Goal: Use online tool/utility: Use online tool/utility

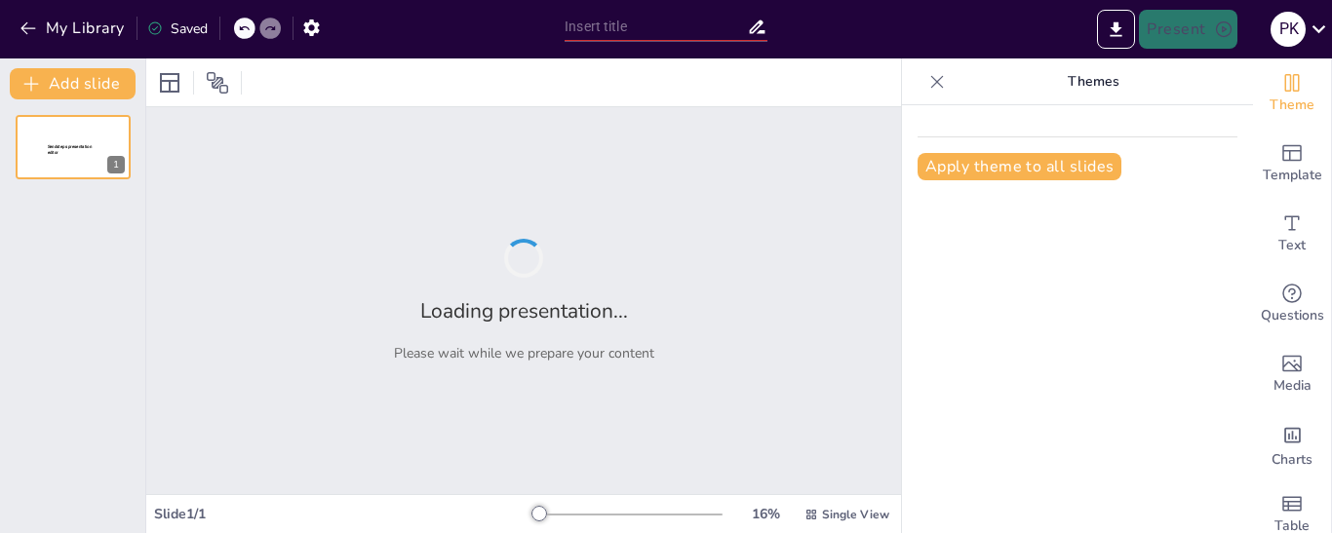
type input "Tendencias Actuales en Responsabilidad Social Empresarial y su Impacto en la So…"
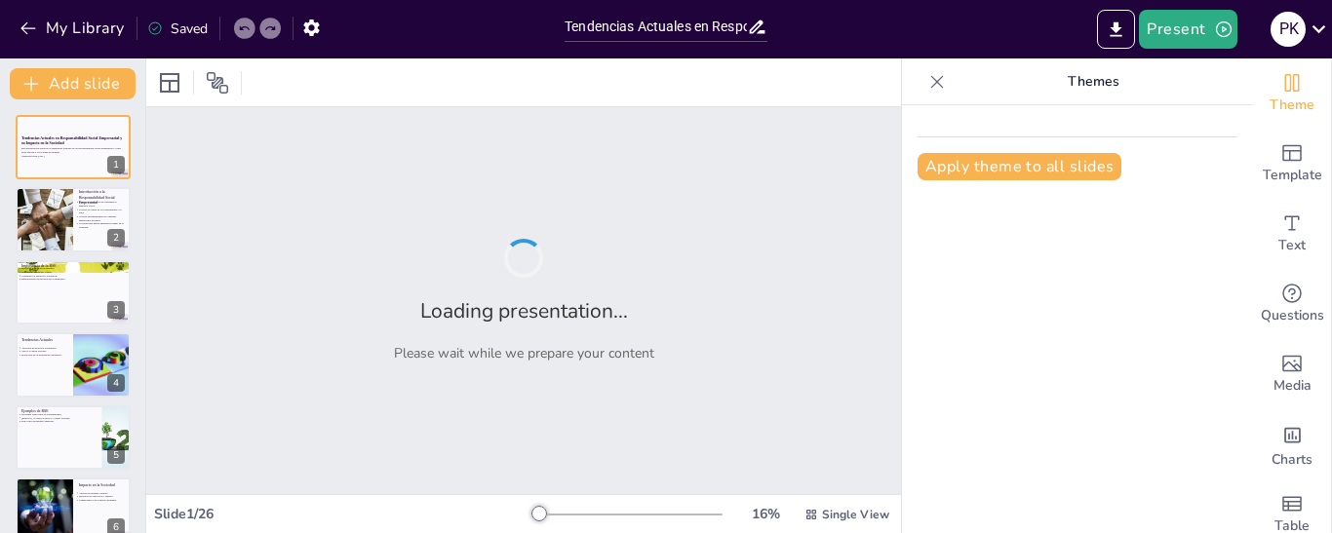
checkbox input "true"
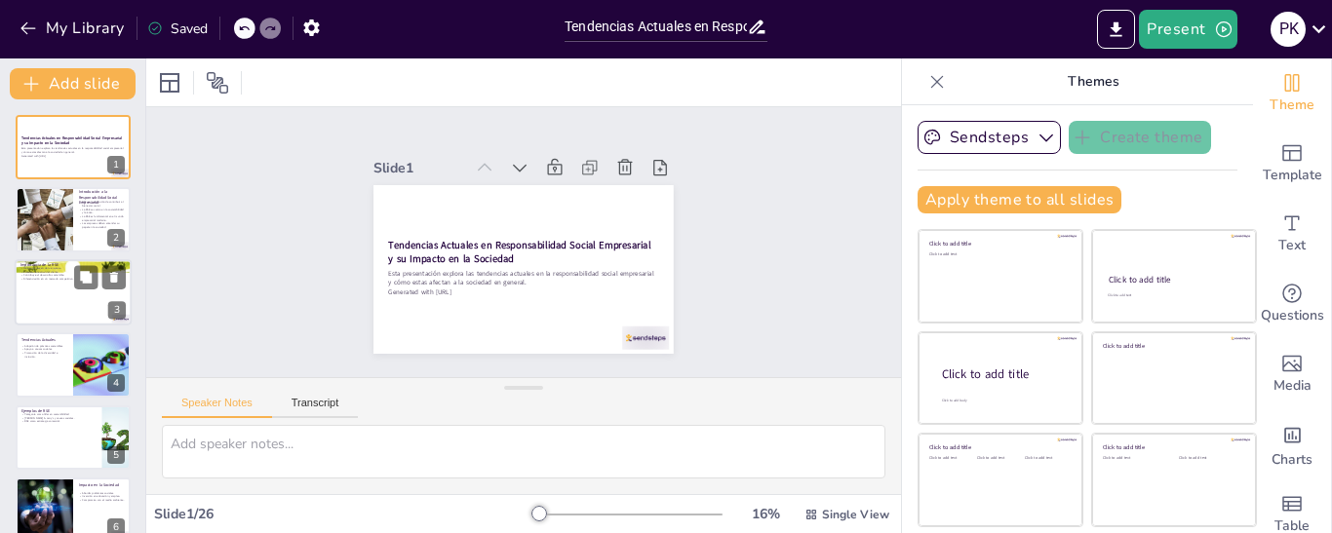
checkbox input "true"
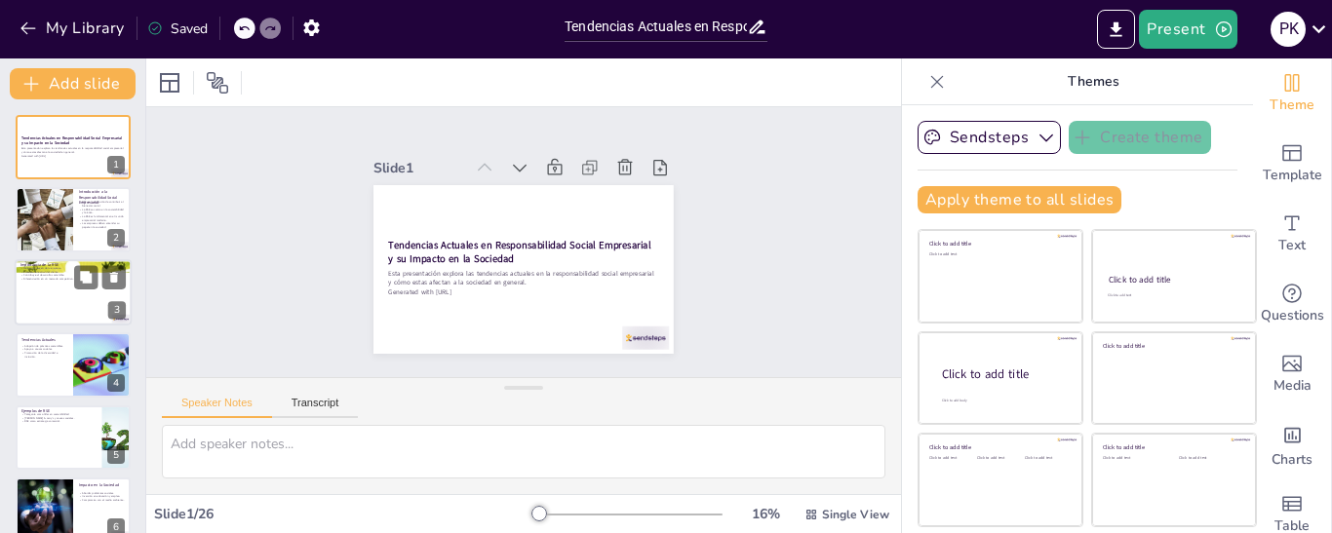
checkbox input "true"
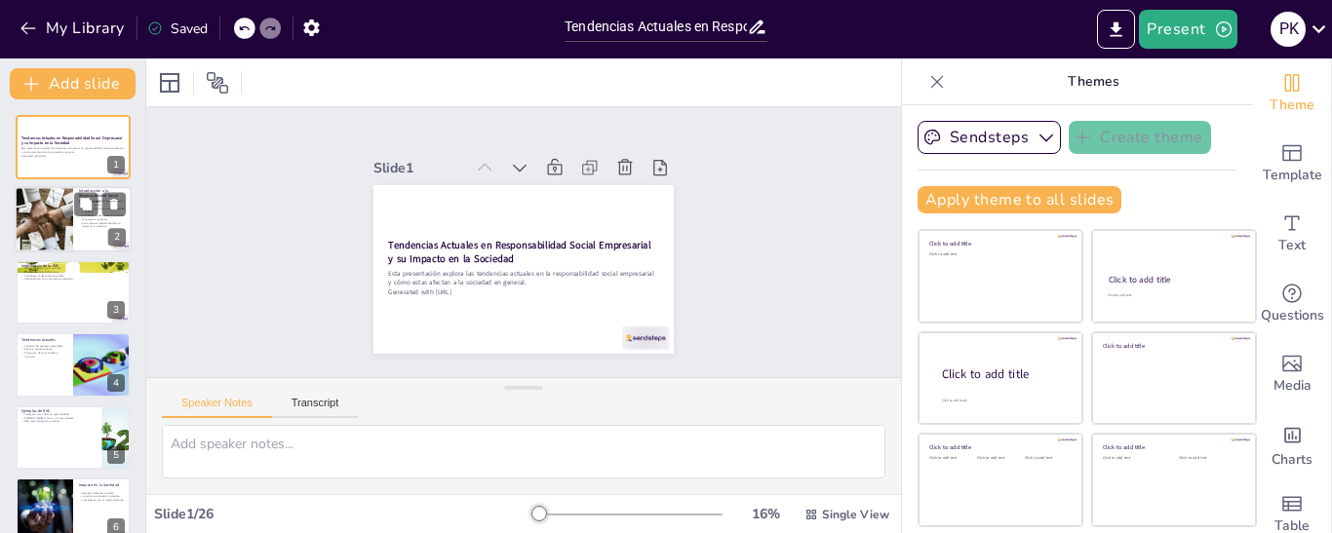
checkbox input "true"
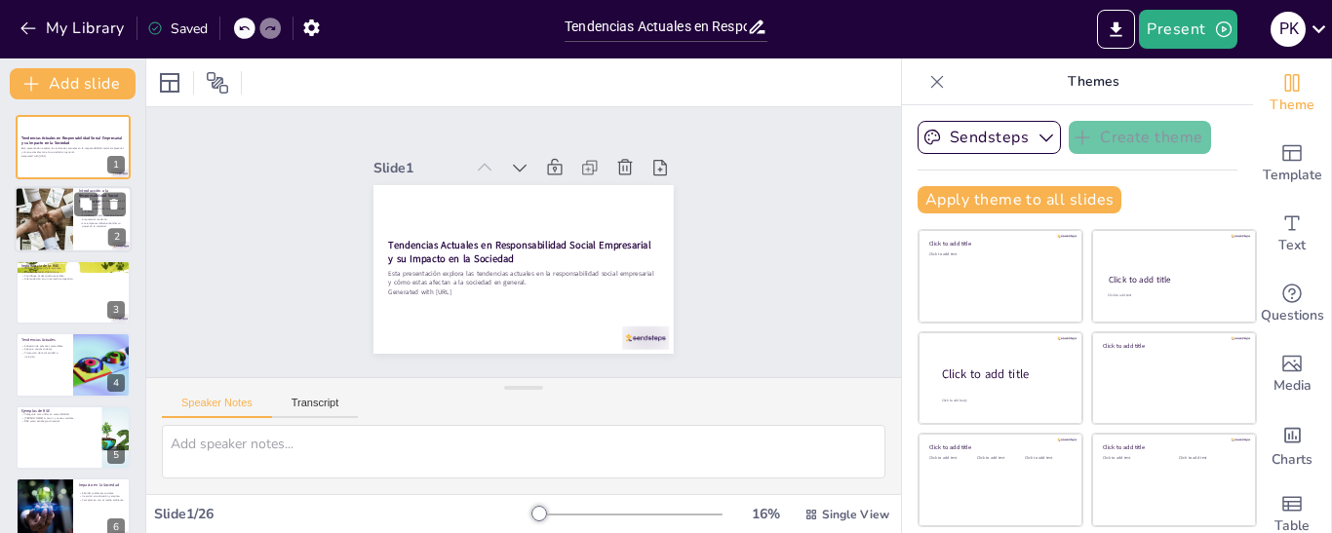
checkbox input "true"
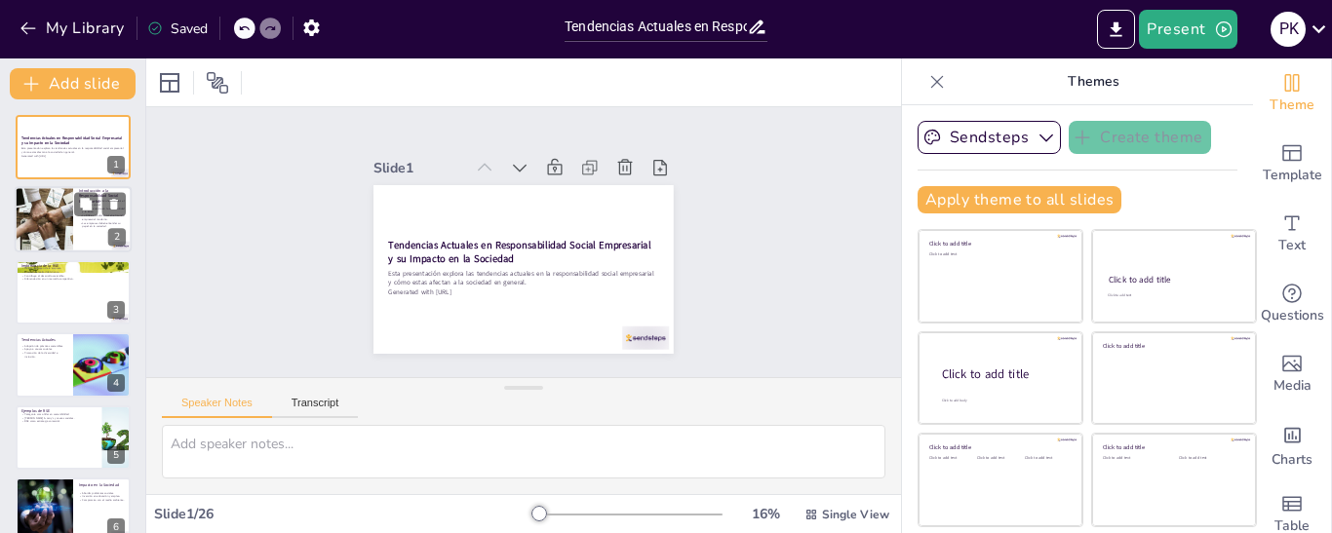
click at [102, 228] on p "Las empresas deben entender su papel en la sociedad." at bounding box center [102, 224] width 47 height 7
type textarea "La RSE implica que las empresas deben actuar de manera ética y responsable, no …"
checkbox input "true"
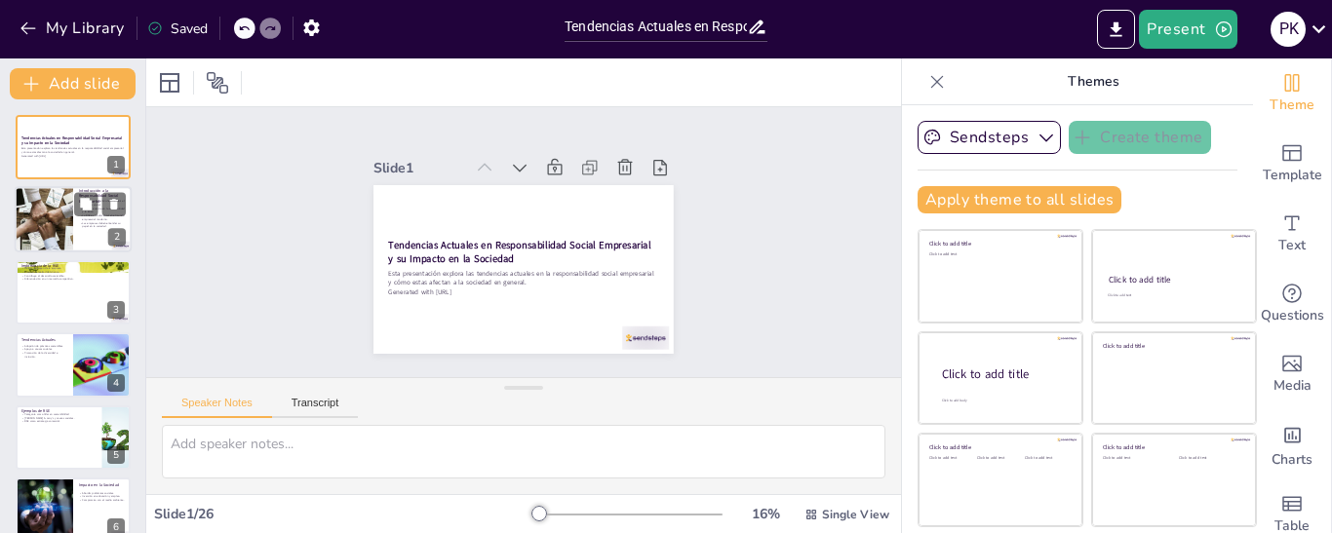
checkbox input "true"
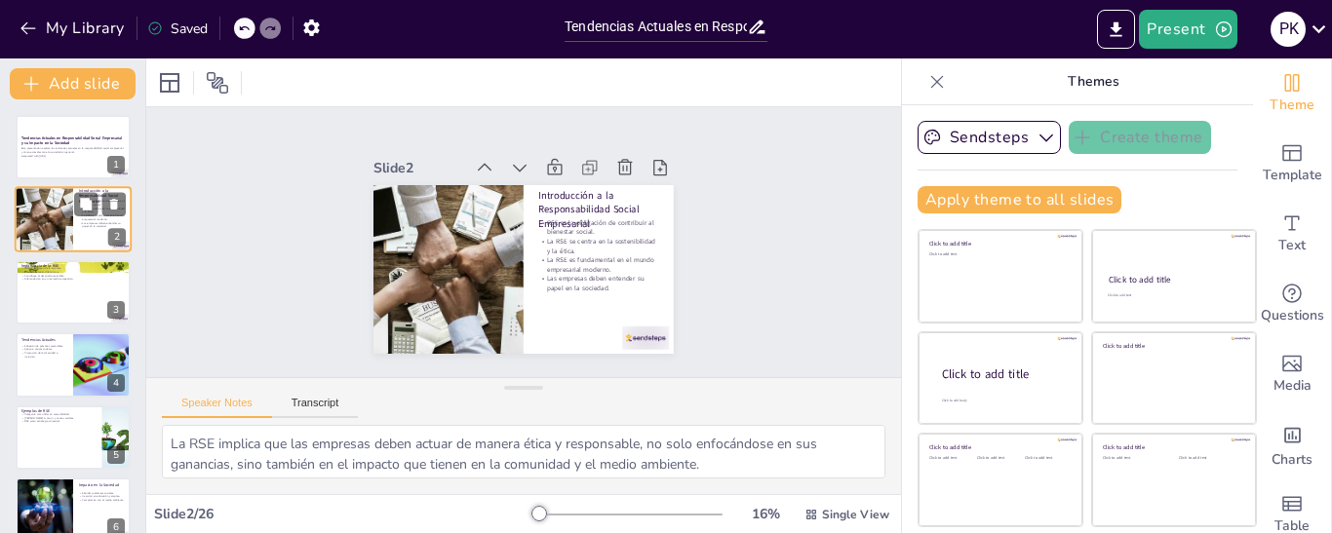
checkbox input "true"
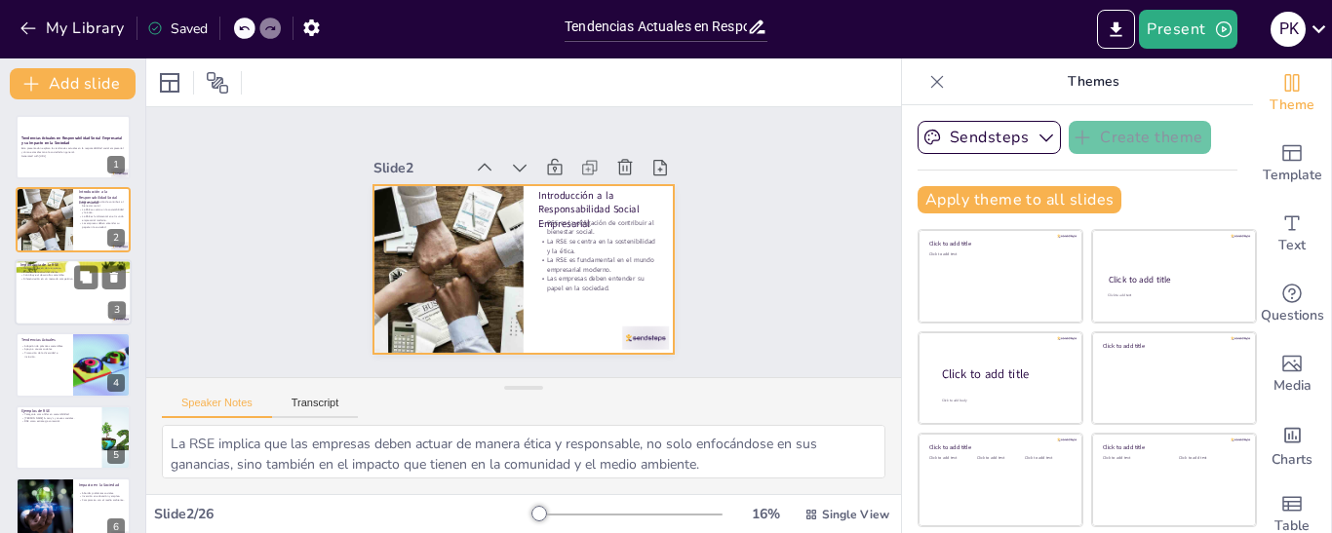
checkbox input "true"
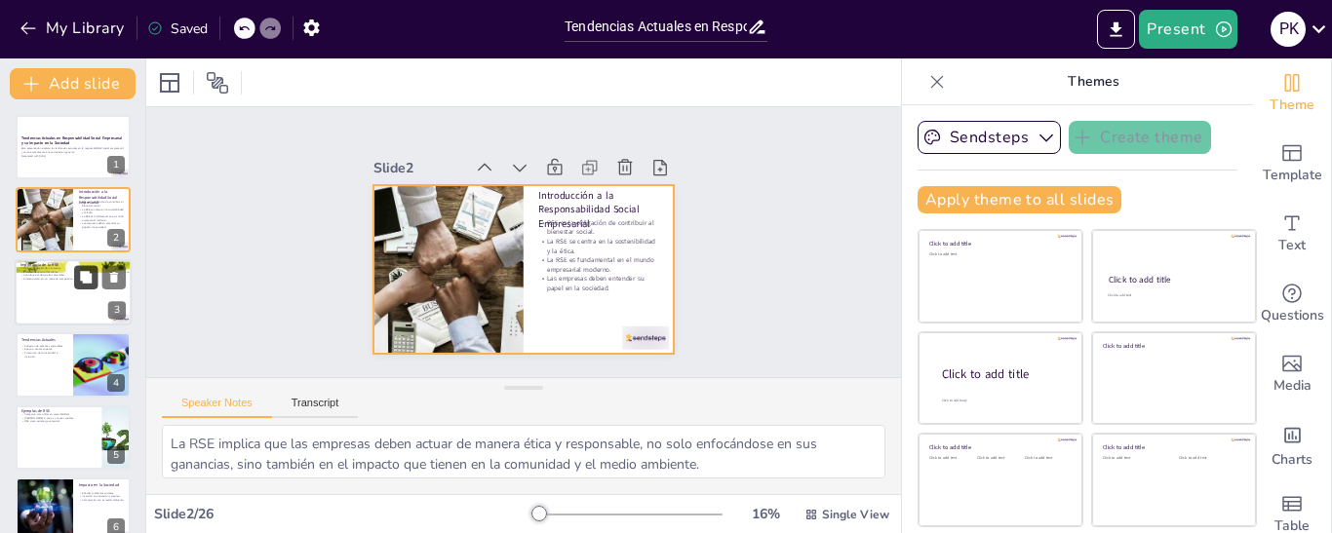
checkbox input "true"
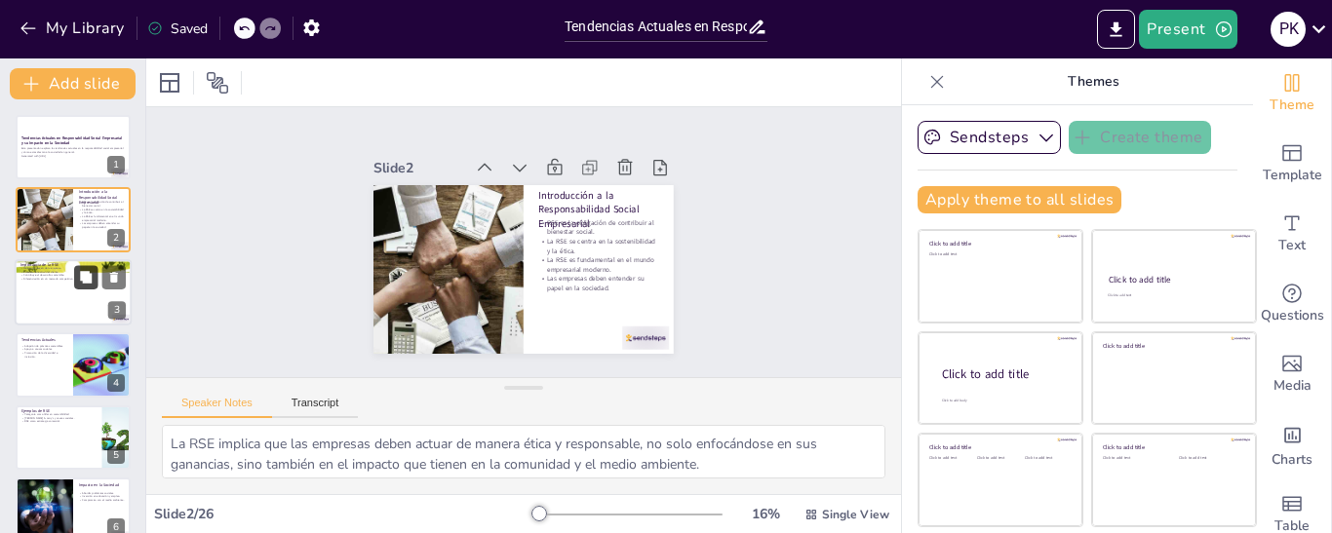
click at [77, 278] on button at bounding box center [85, 276] width 23 height 23
type textarea "Una buena imagen empresarial es fundamental en el mercado actual. Las empresas …"
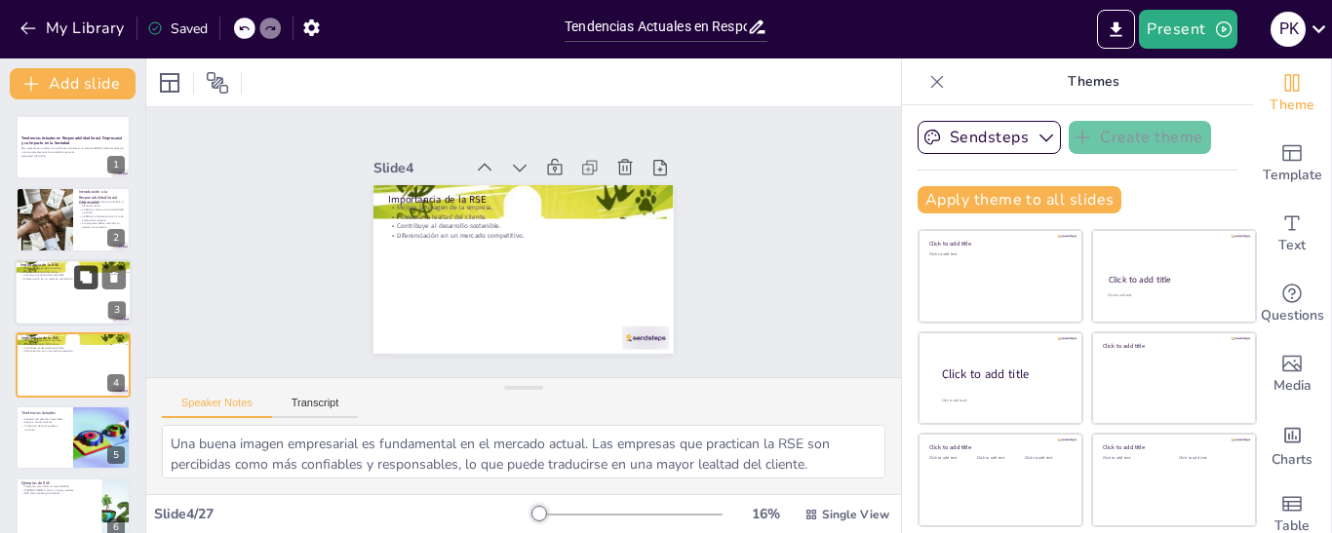
checkbox input "true"
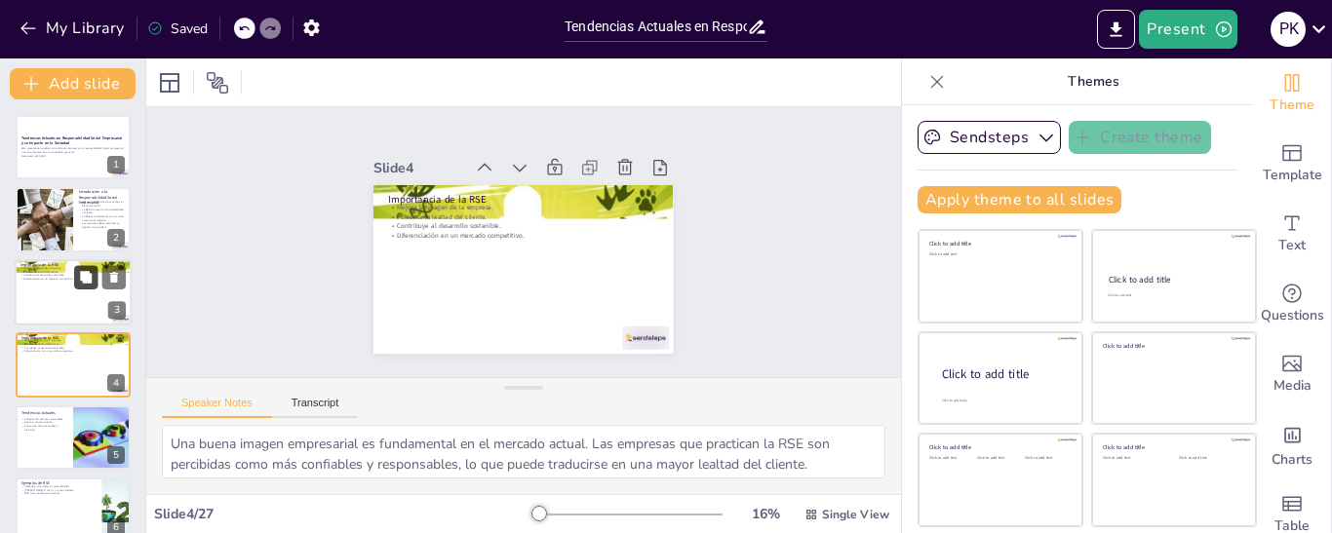
scroll to position [49, 0]
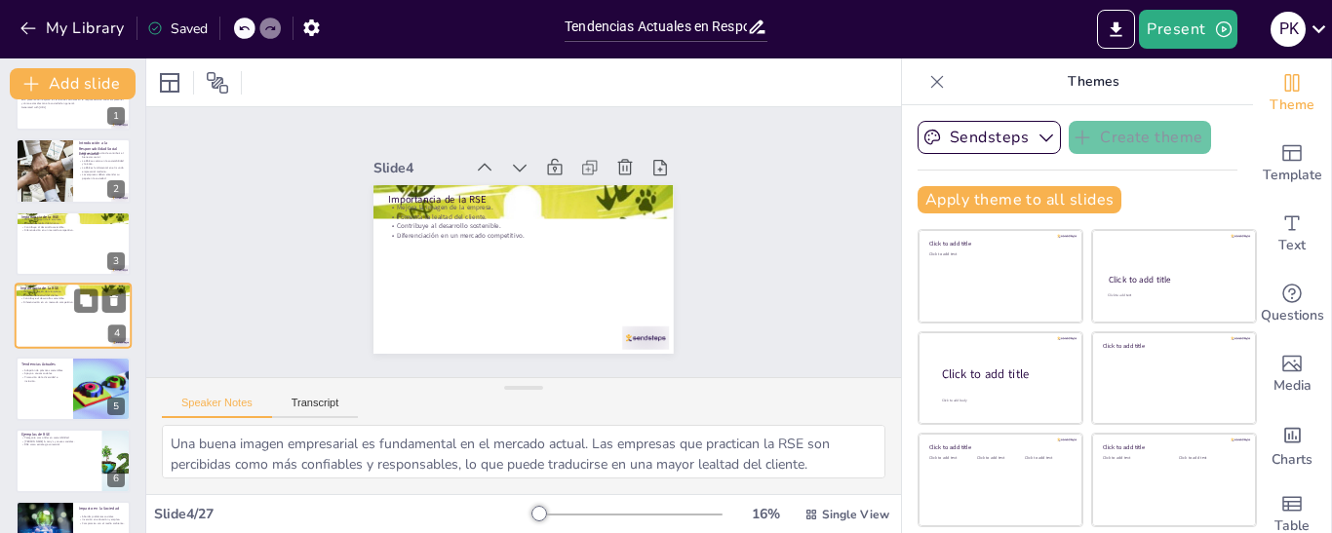
checkbox input "true"
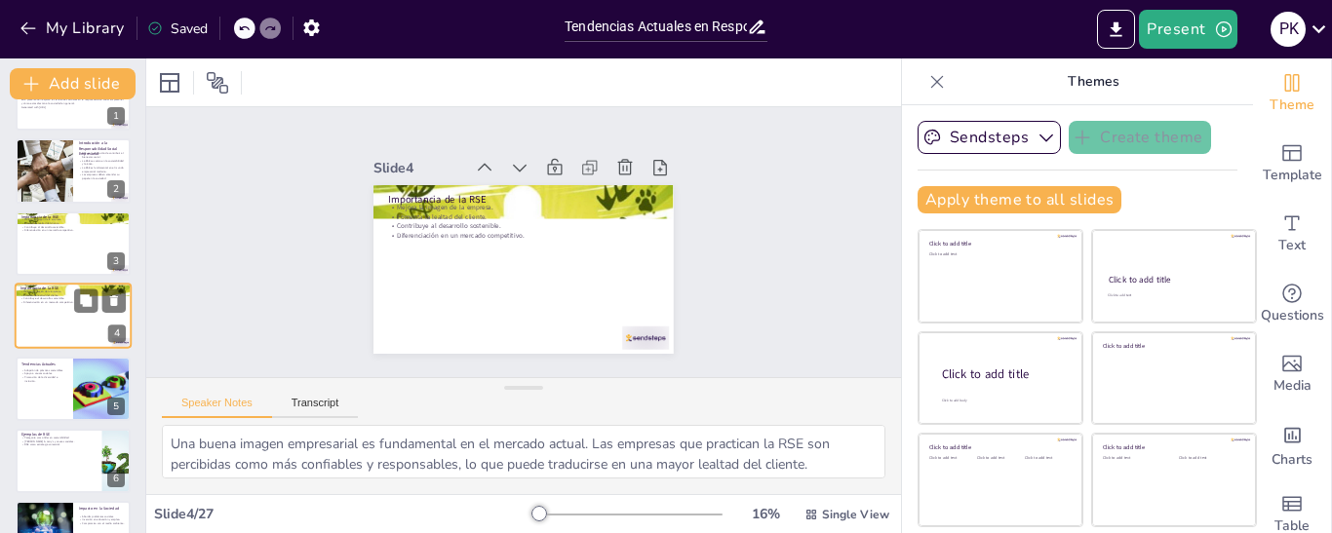
checkbox input "true"
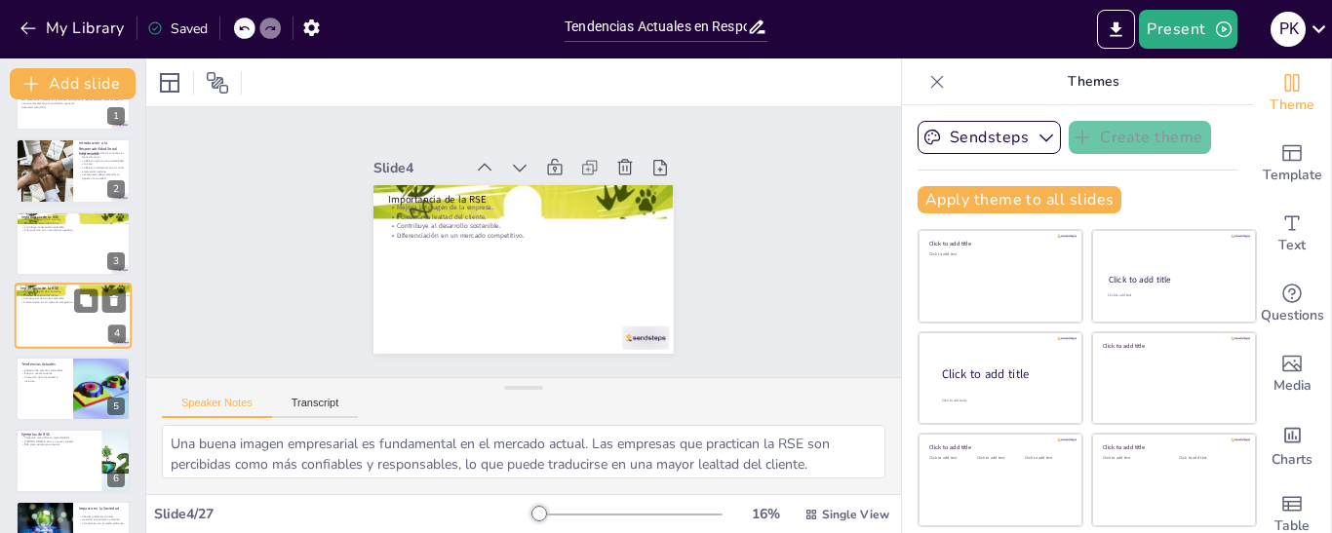
checkbox input "true"
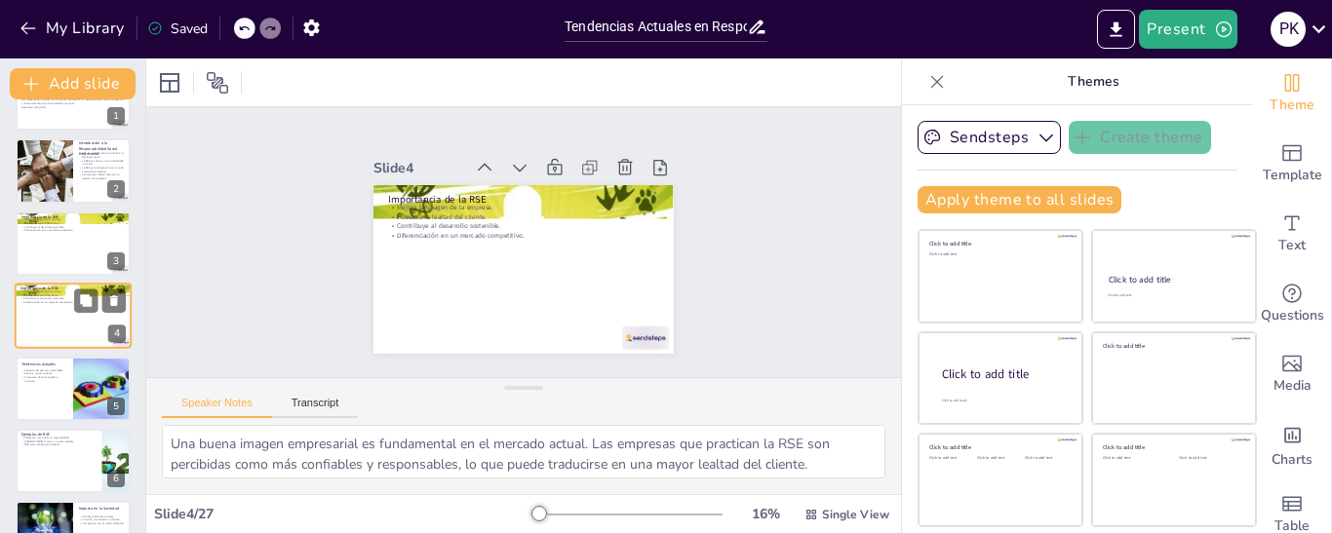
checkbox input "true"
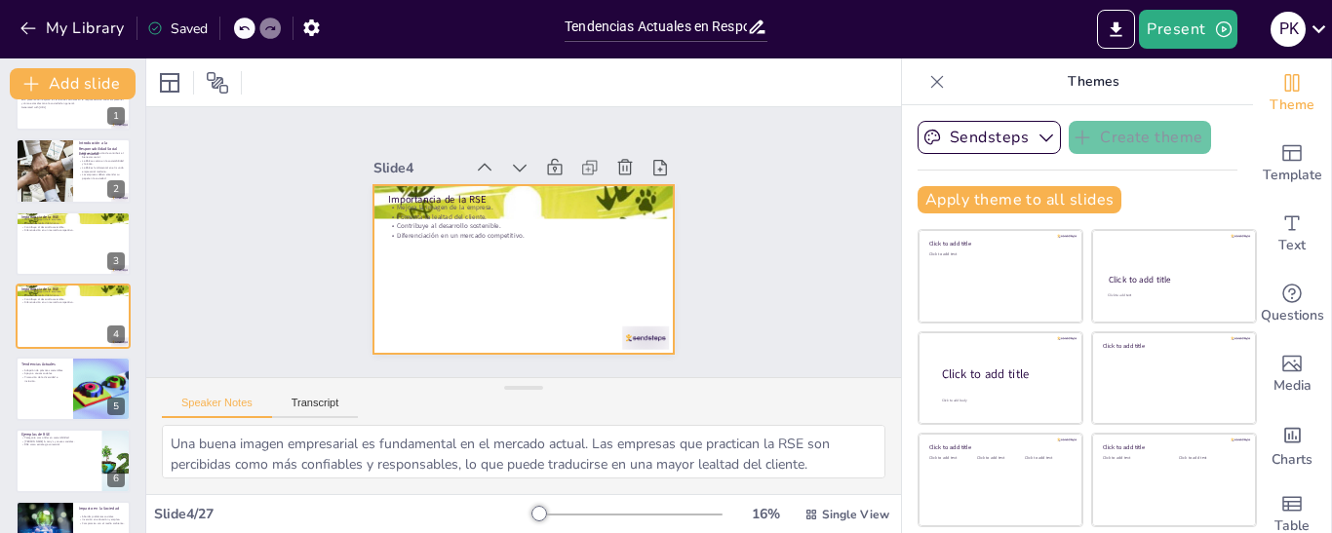
checkbox input "true"
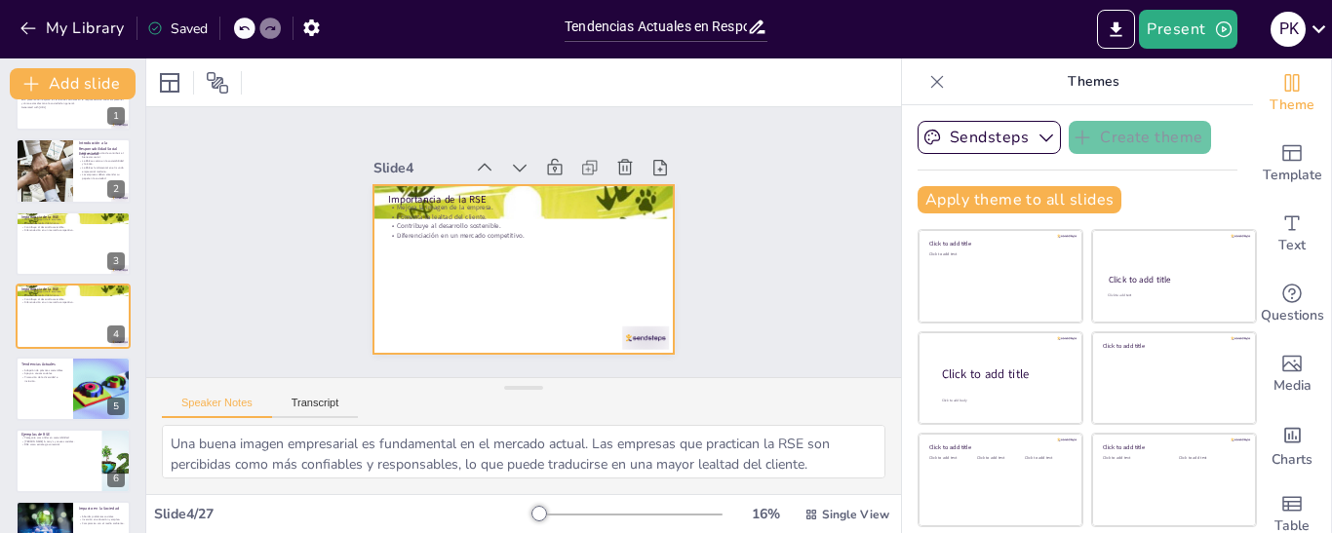
checkbox input "true"
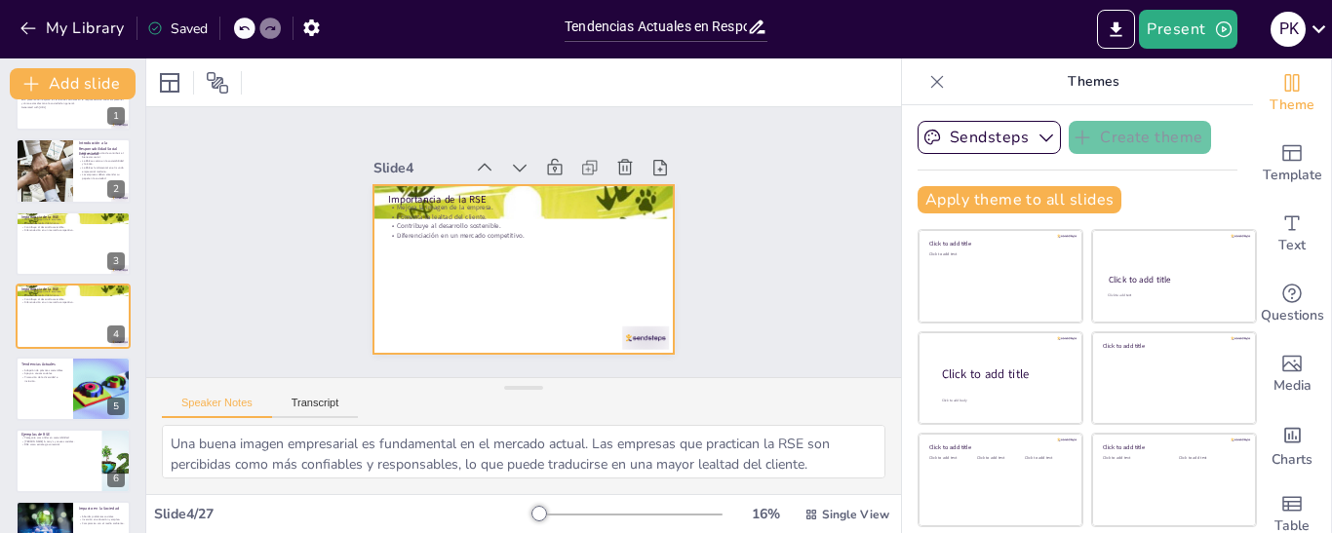
checkbox input "true"
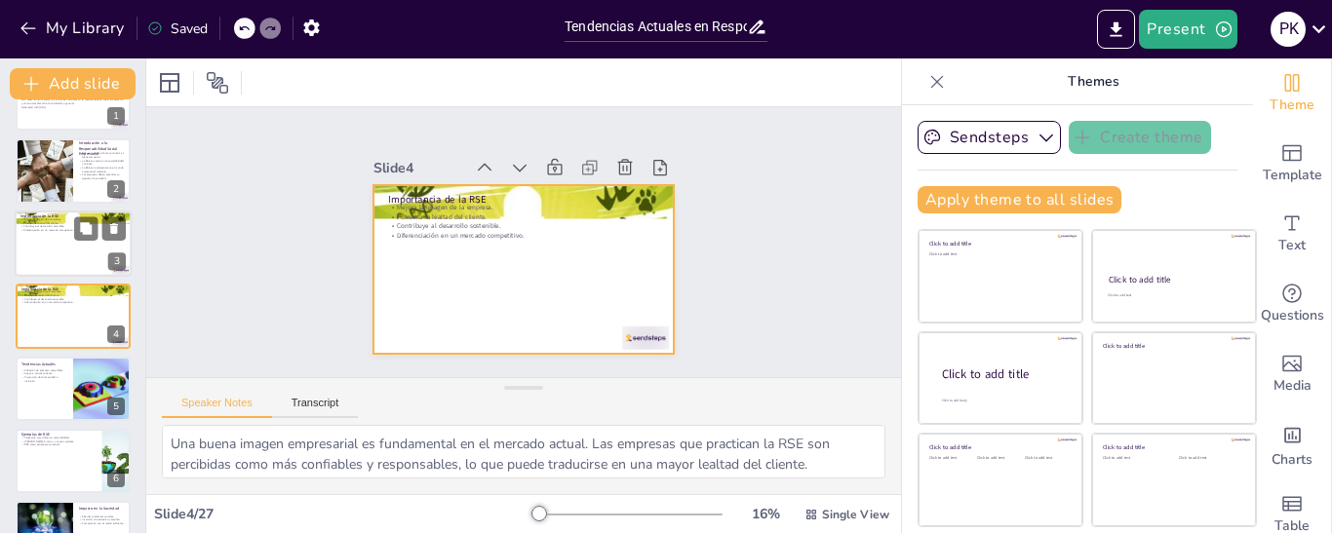
checkbox input "true"
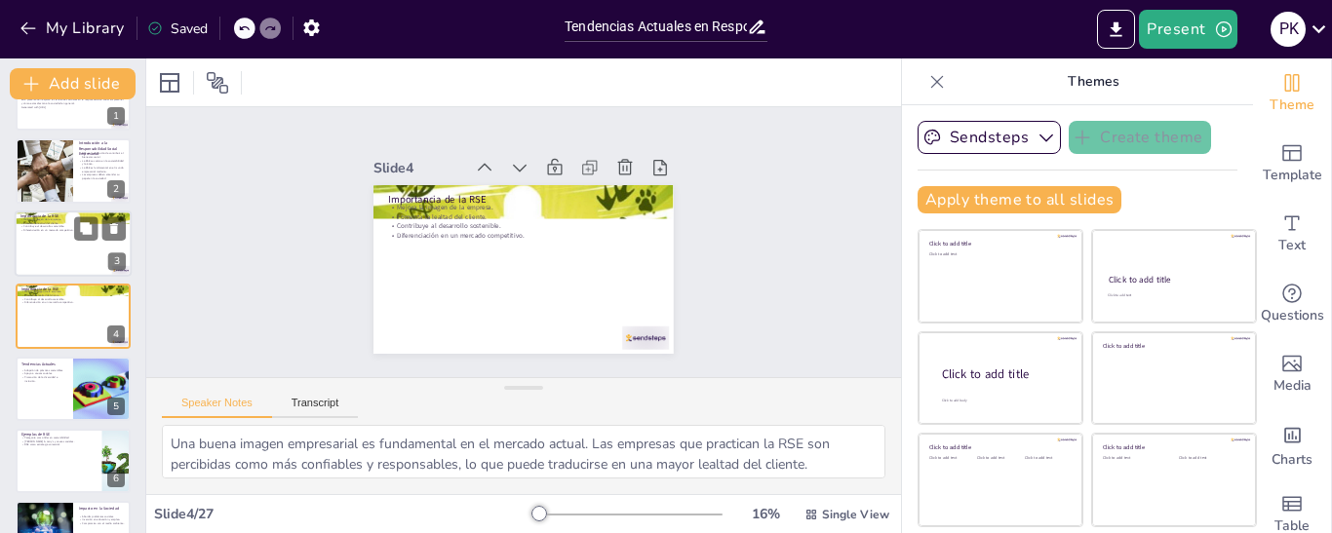
checkbox input "true"
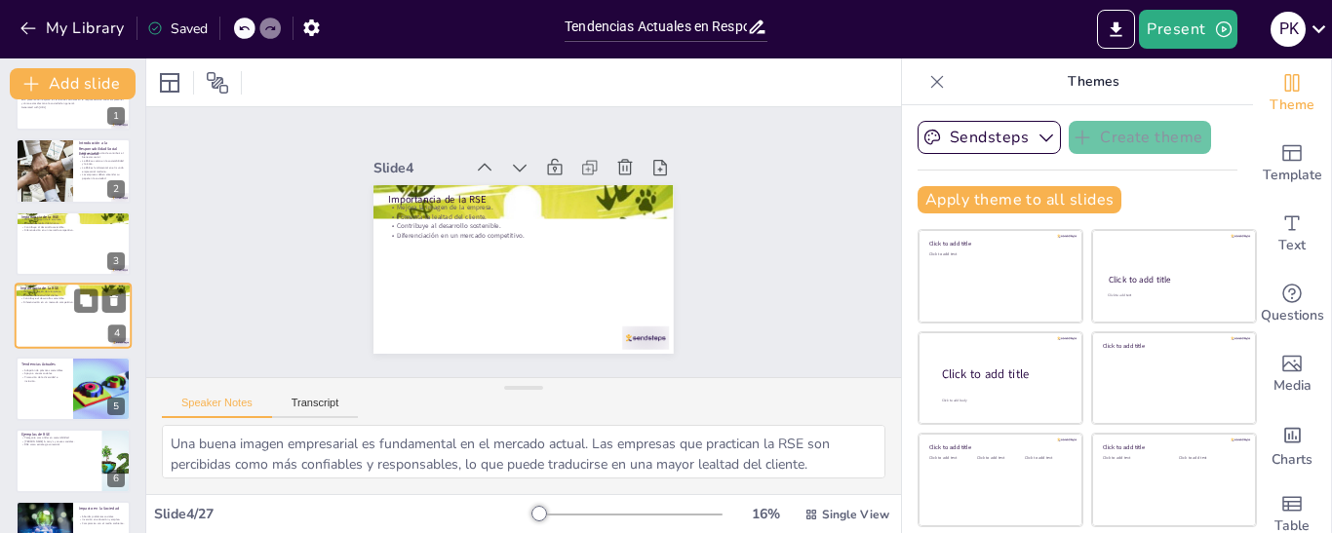
checkbox input "true"
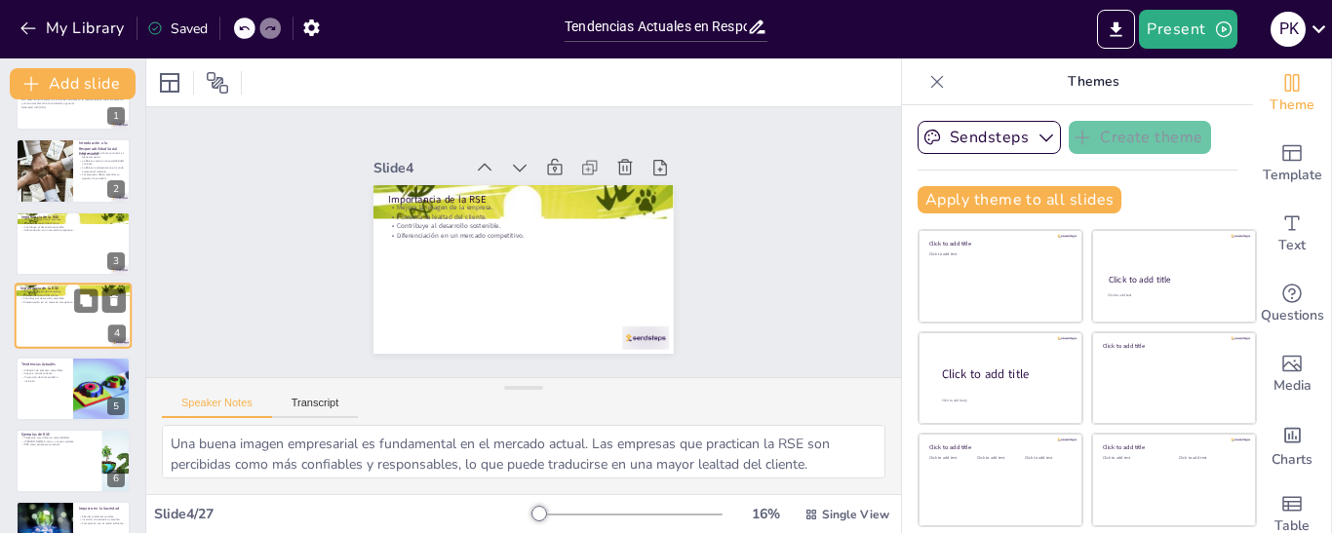
checkbox input "true"
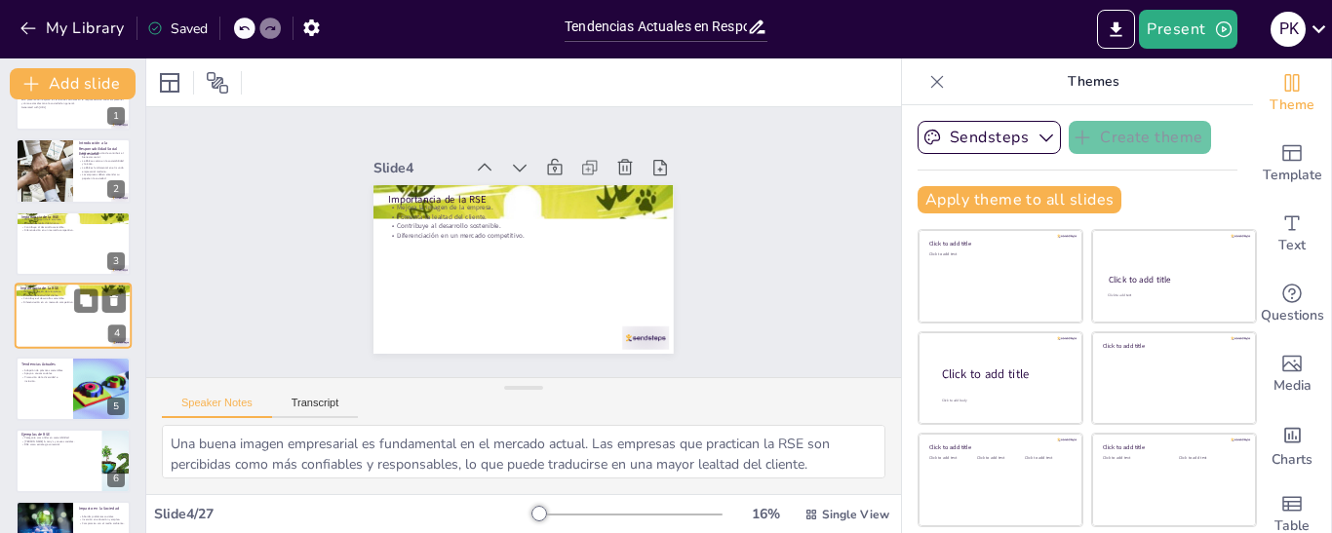
checkbox input "true"
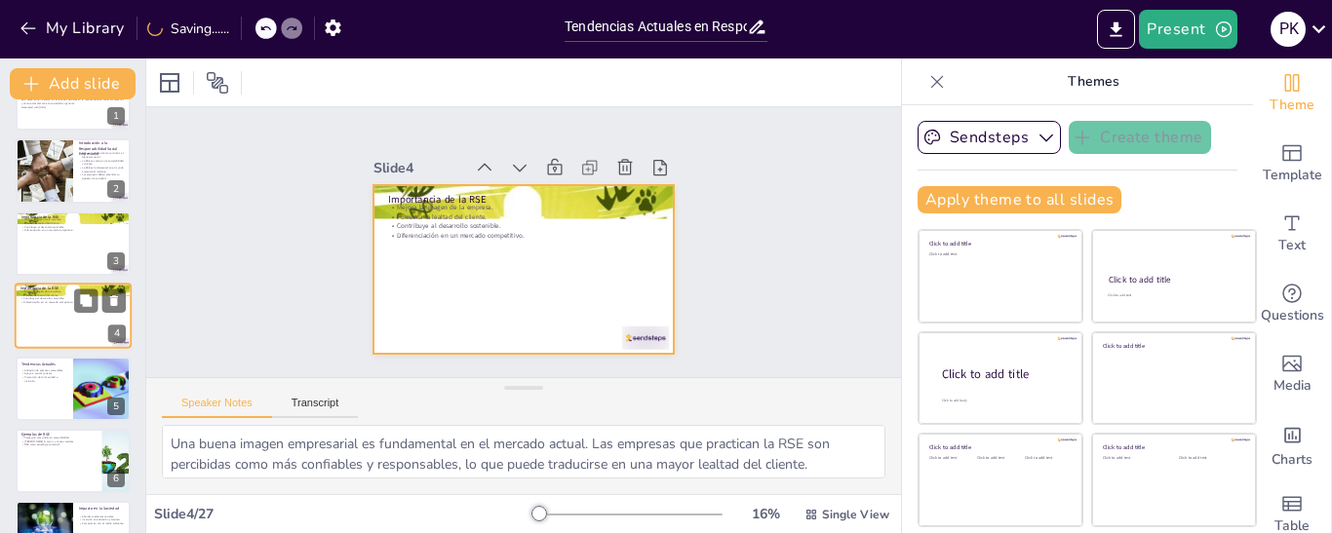
scroll to position [0, 0]
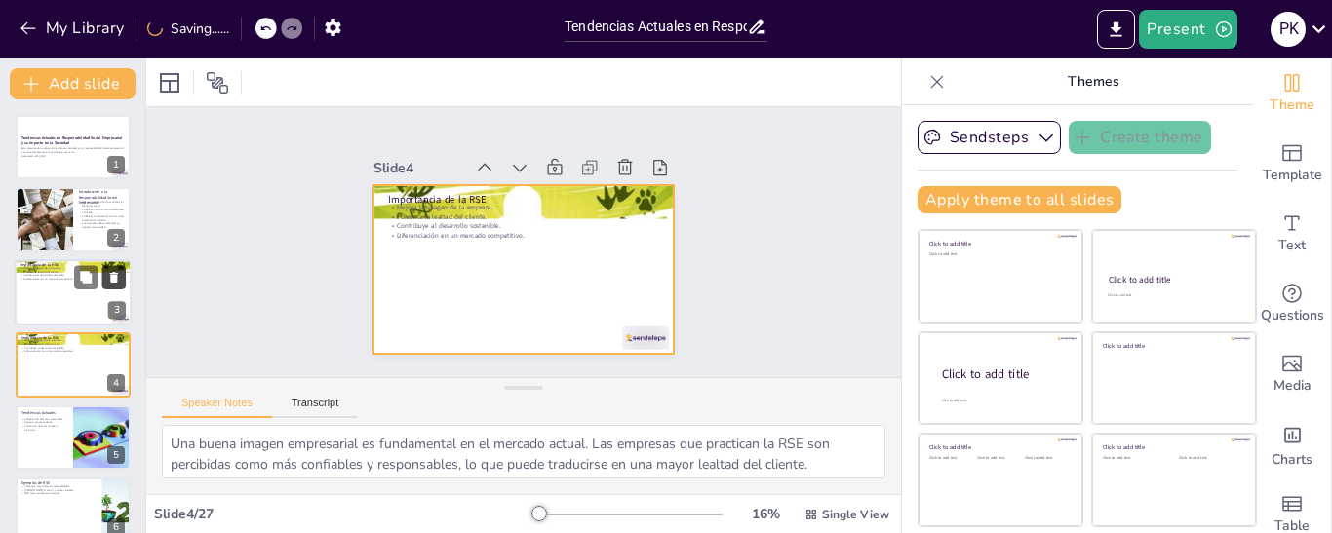
checkbox input "true"
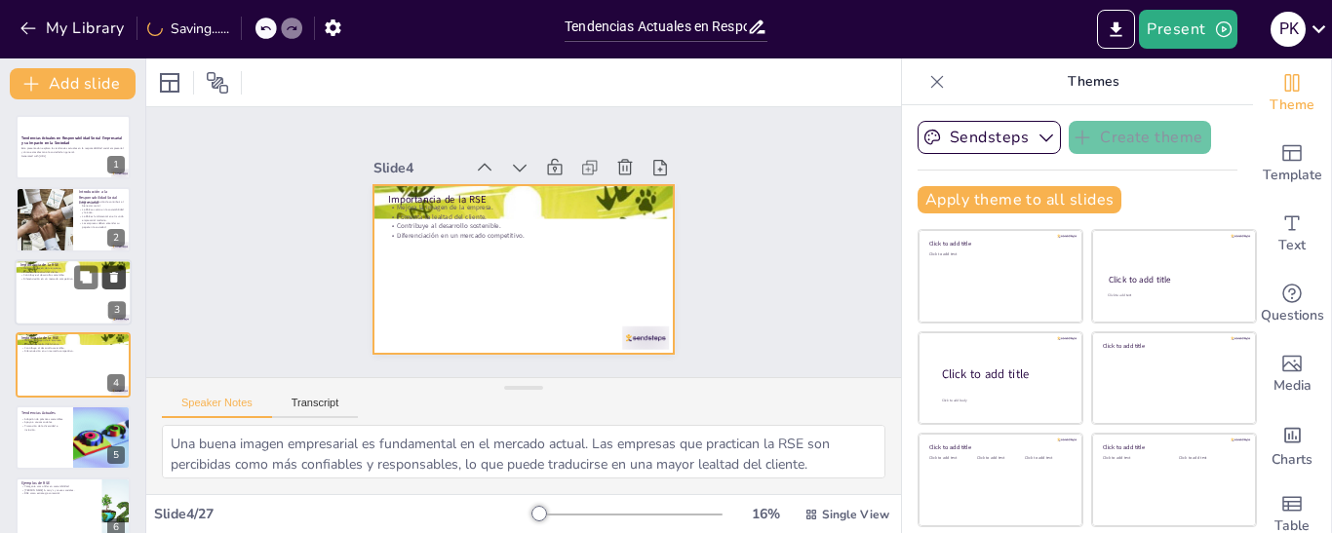
checkbox input "true"
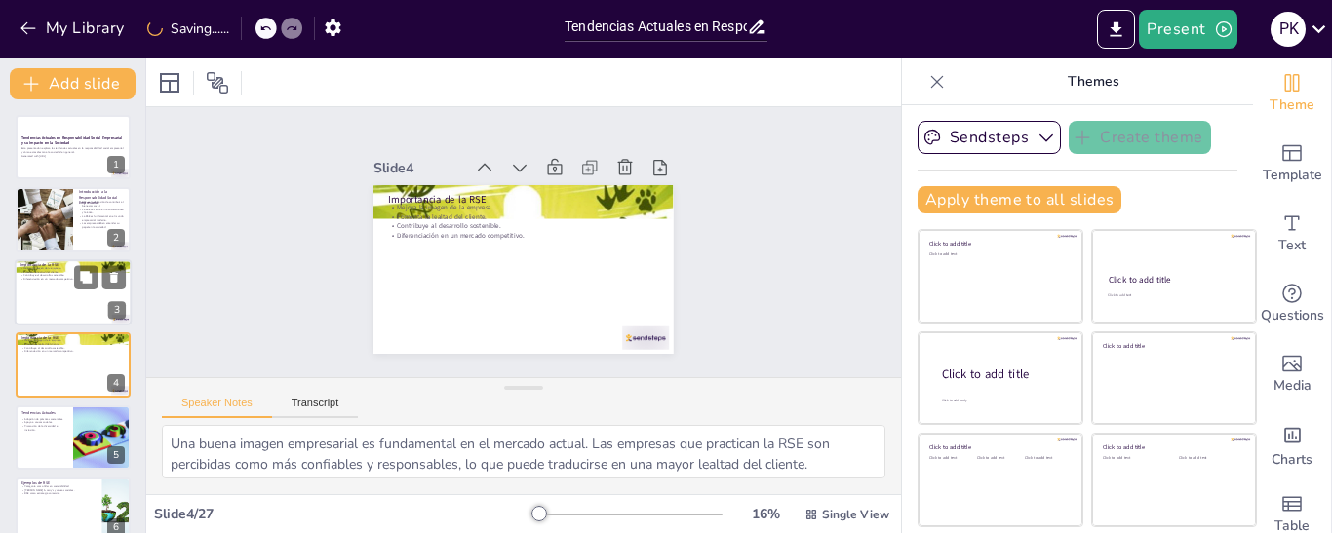
checkbox input "true"
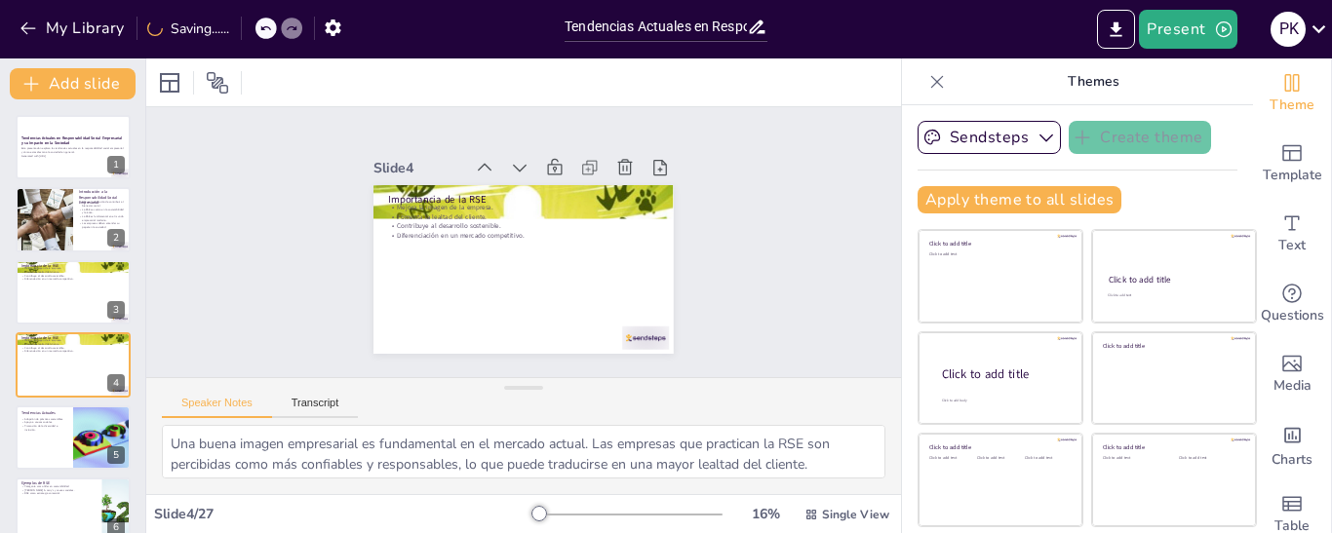
checkbox input "true"
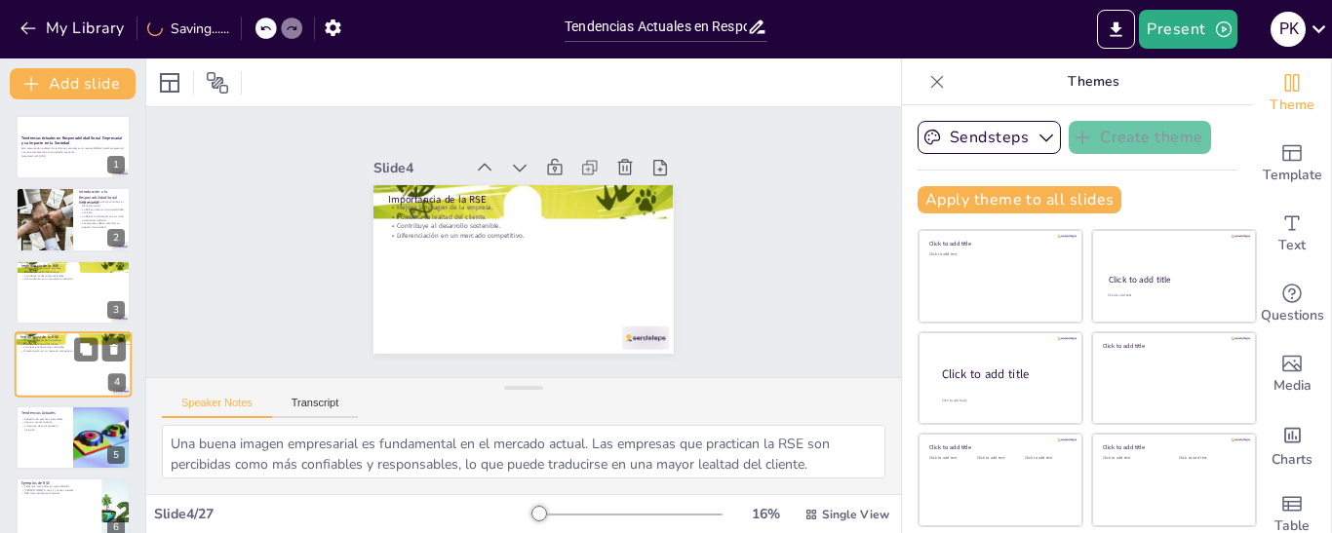
checkbox input "true"
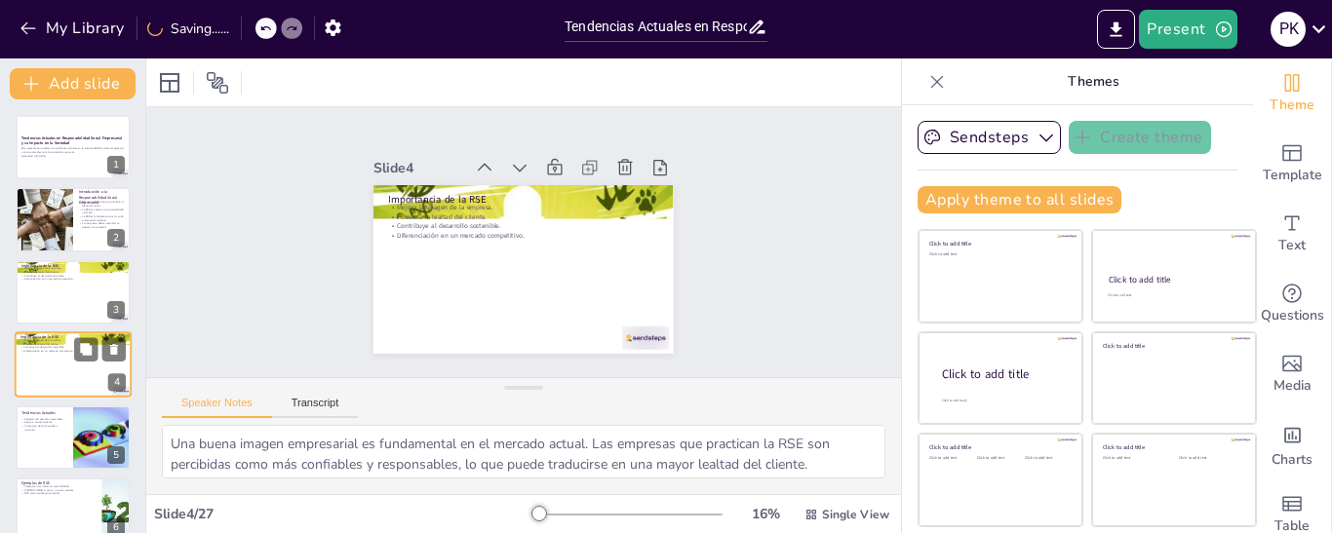
checkbox input "true"
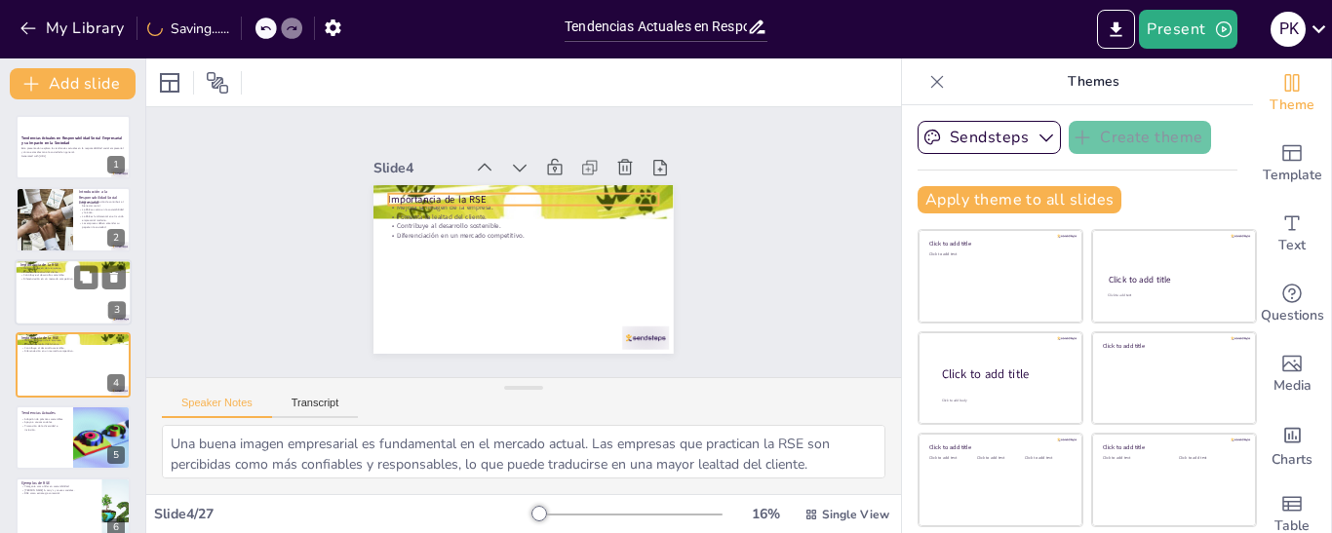
checkbox input "true"
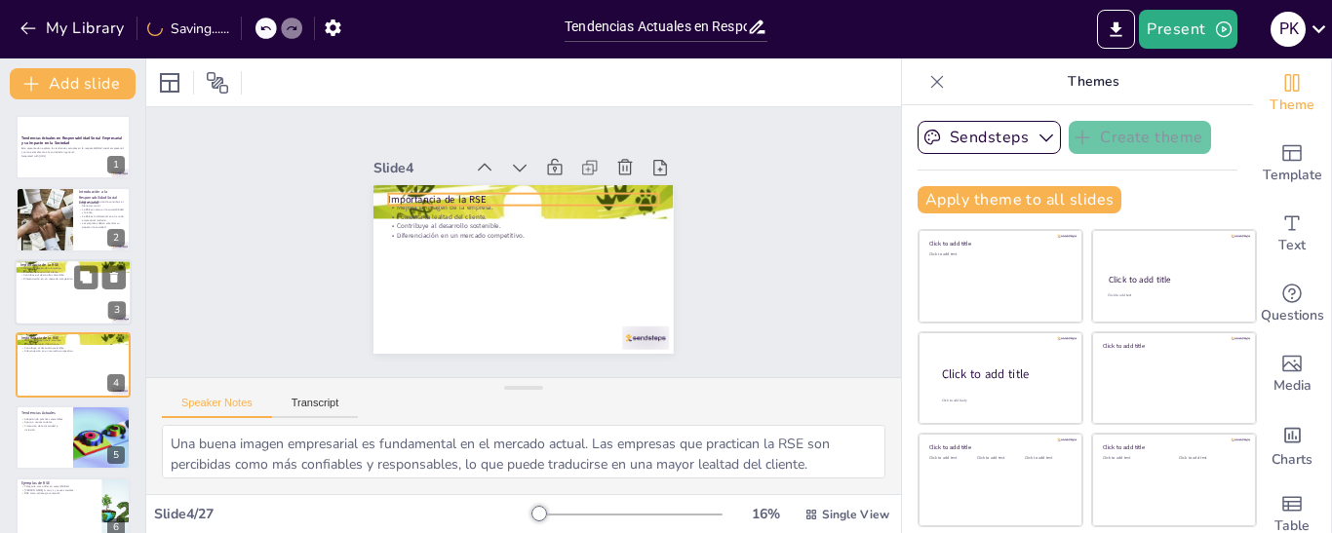
checkbox input "true"
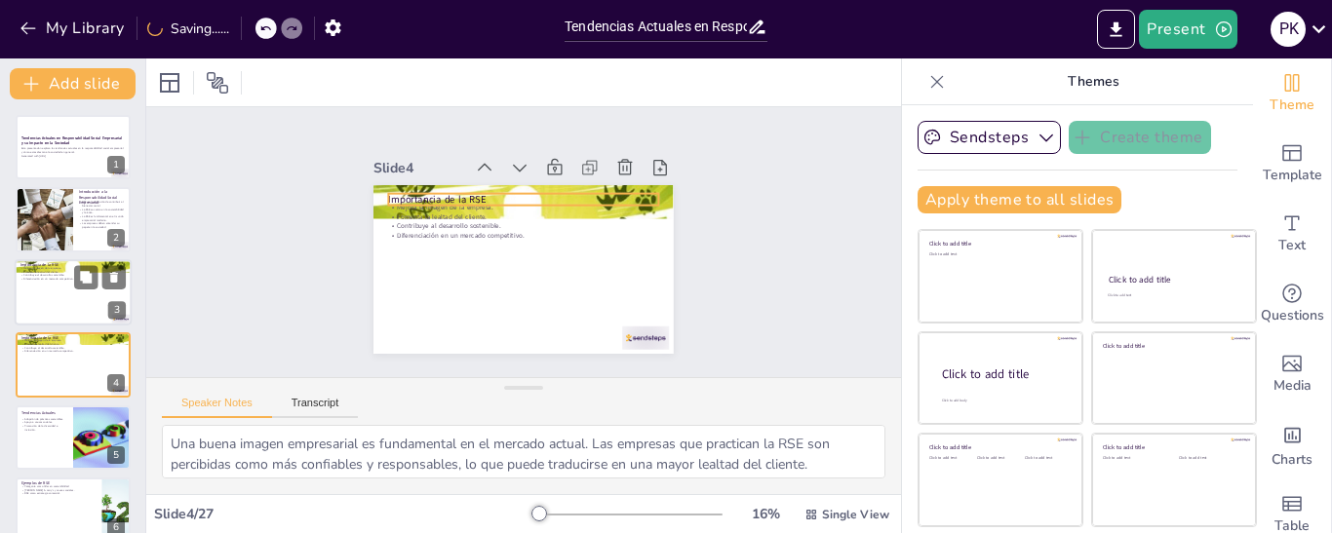
checkbox input "true"
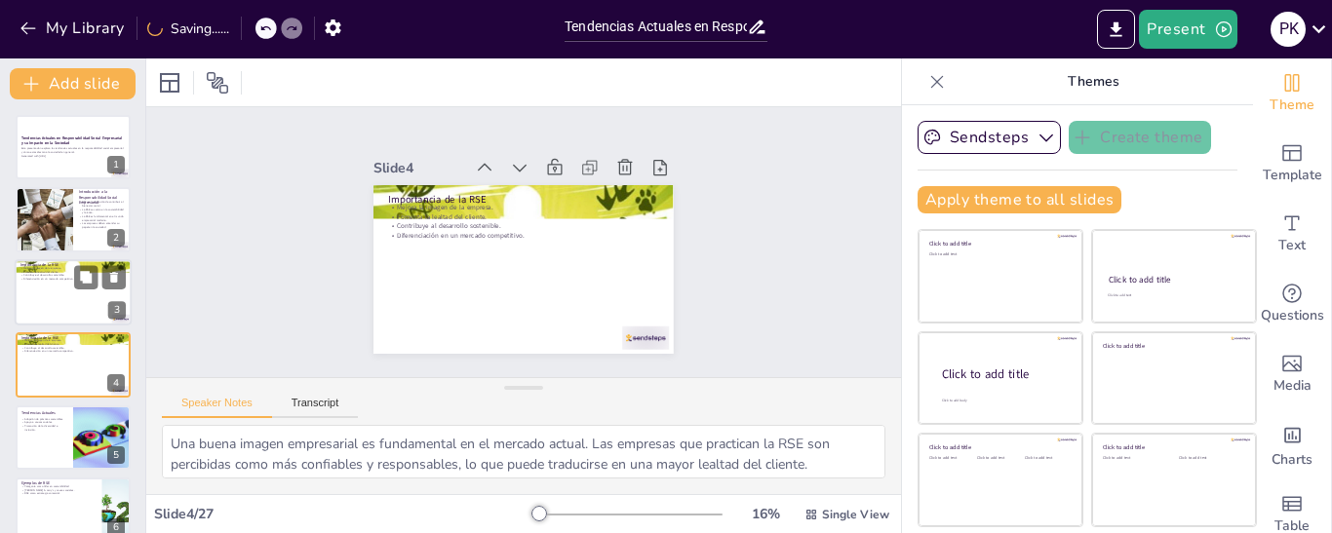
checkbox input "true"
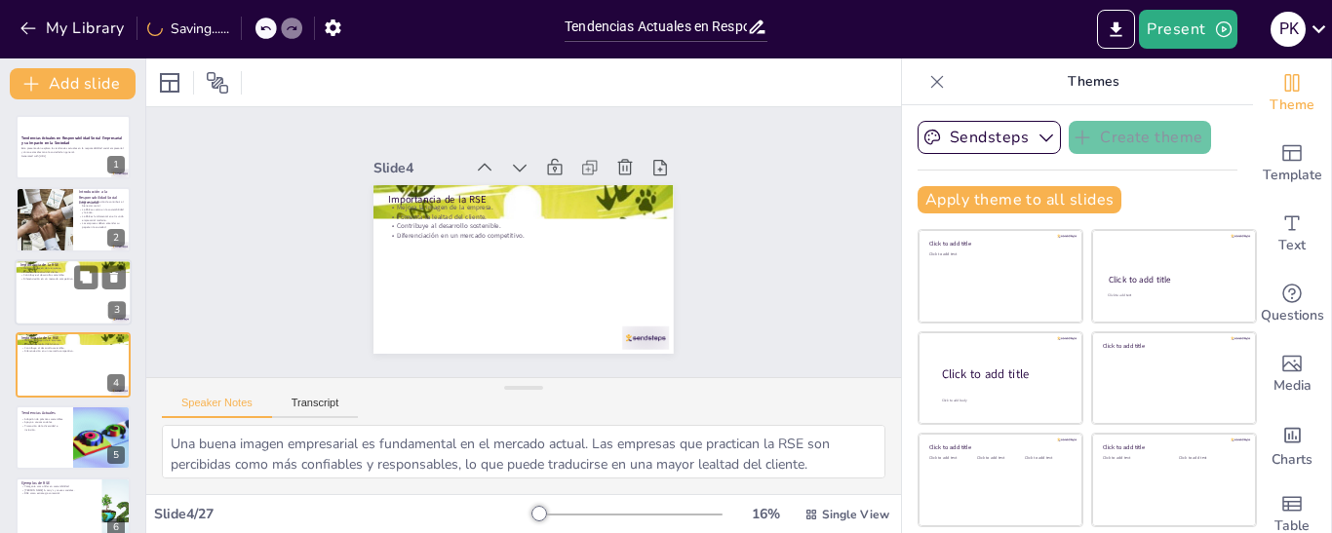
checkbox input "true"
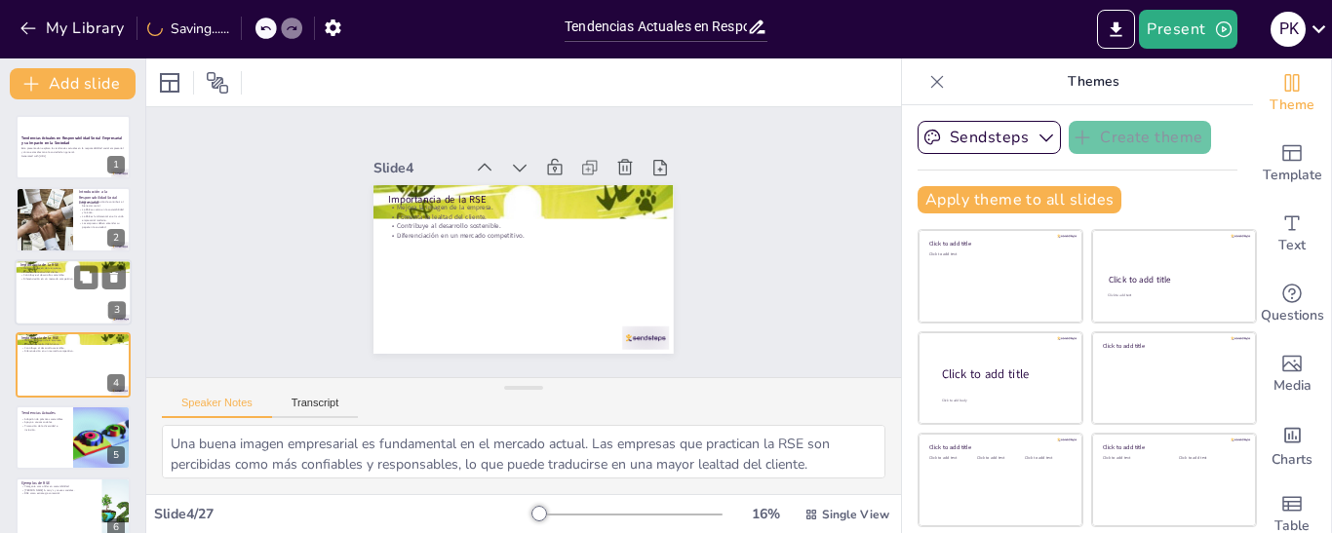
checkbox input "true"
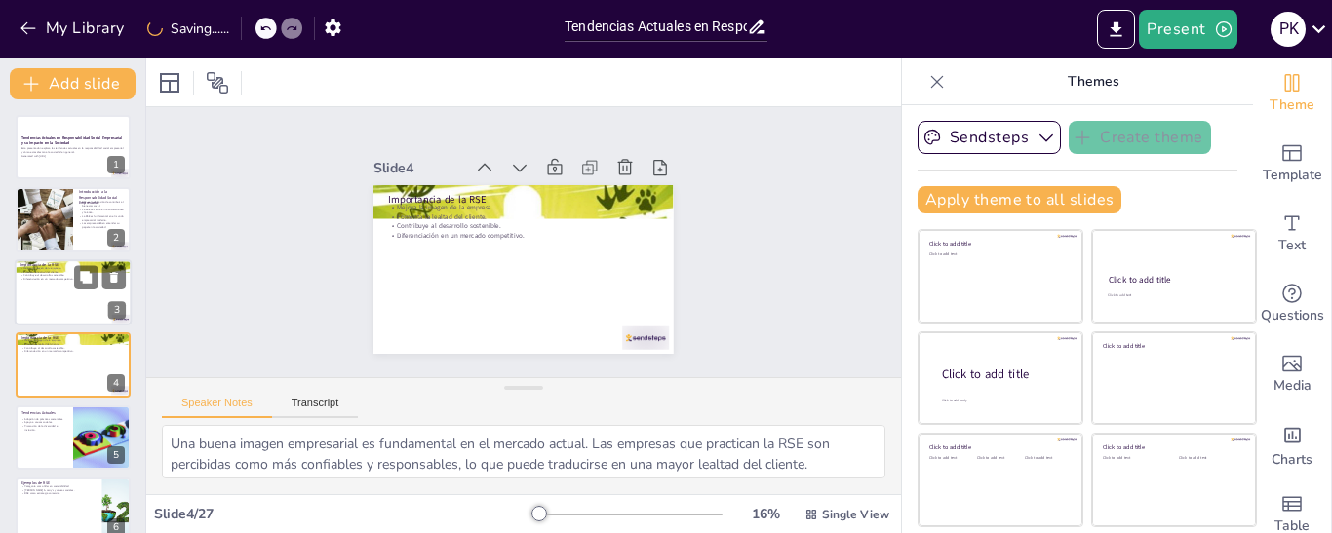
click at [41, 265] on p "Importancia de la RSE" at bounding box center [72, 265] width 105 height 6
checkbox input "true"
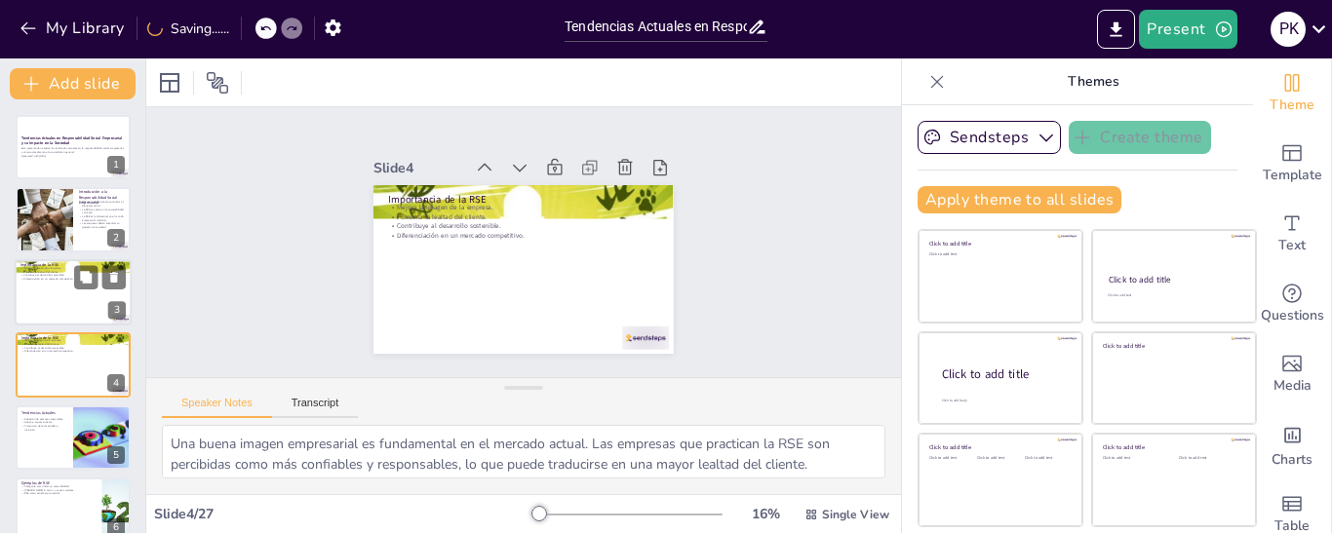
checkbox input "true"
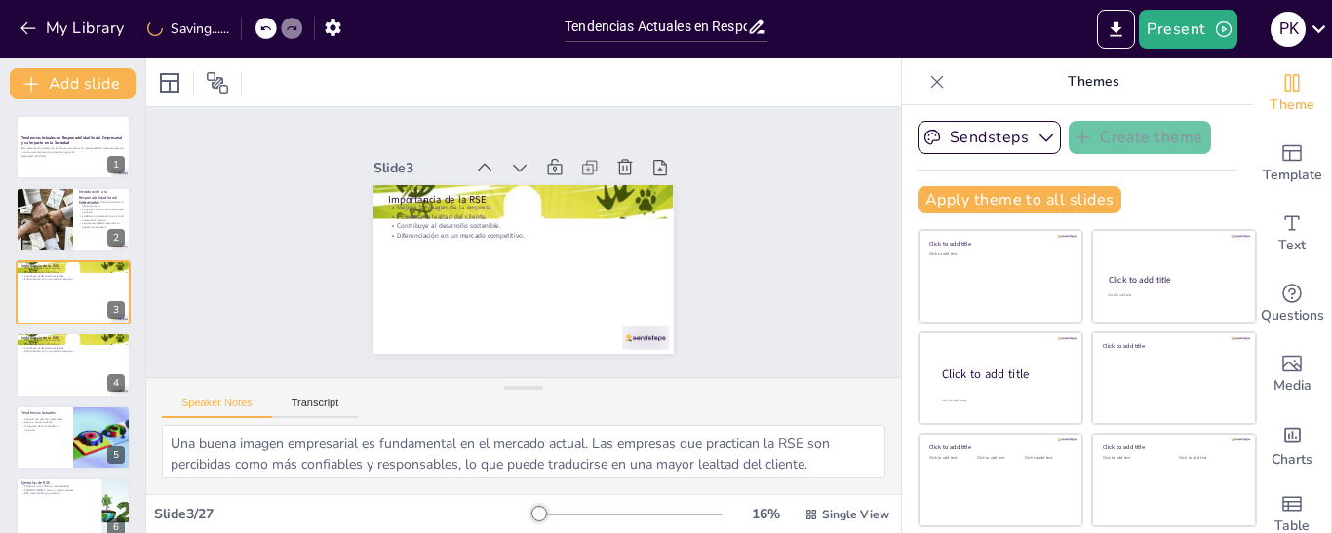
checkbox input "true"
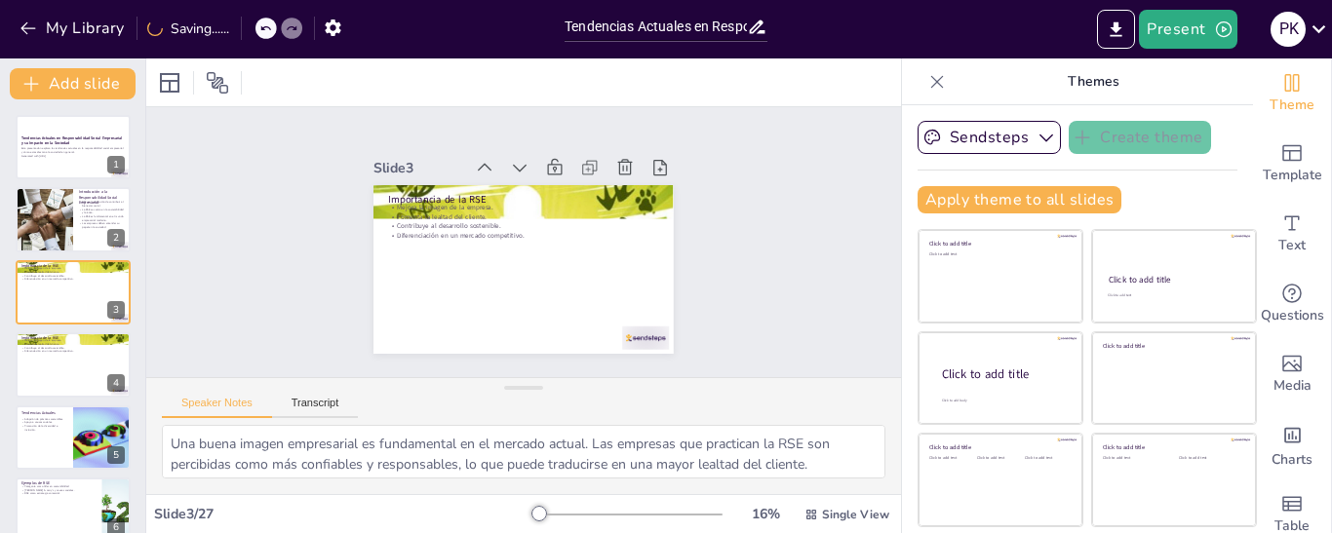
checkbox input "true"
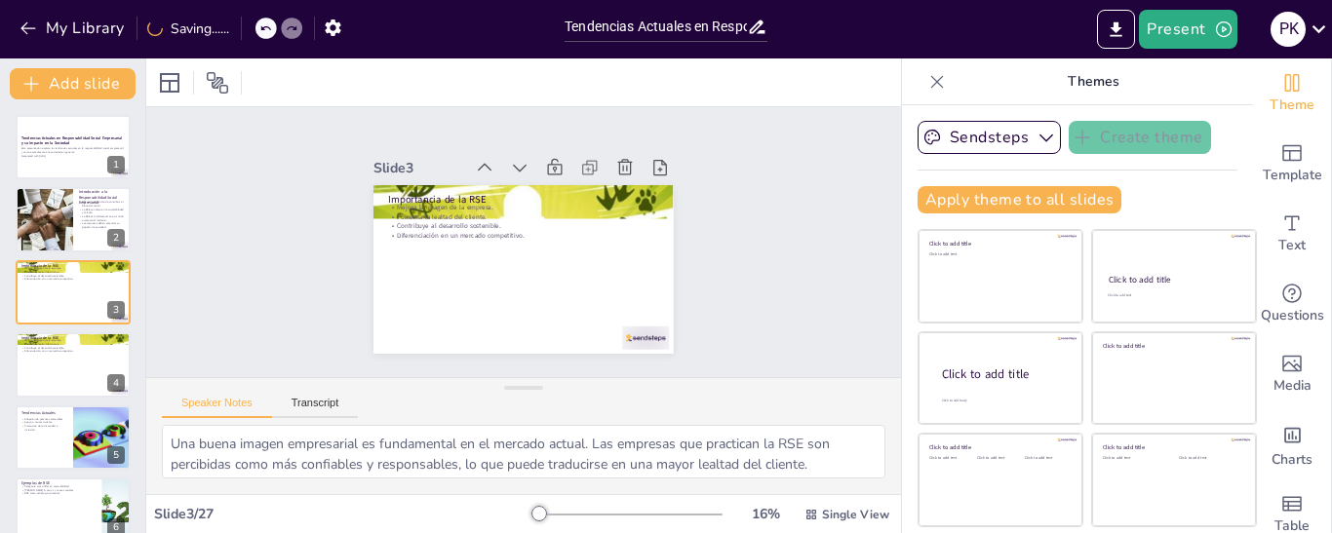
checkbox input "true"
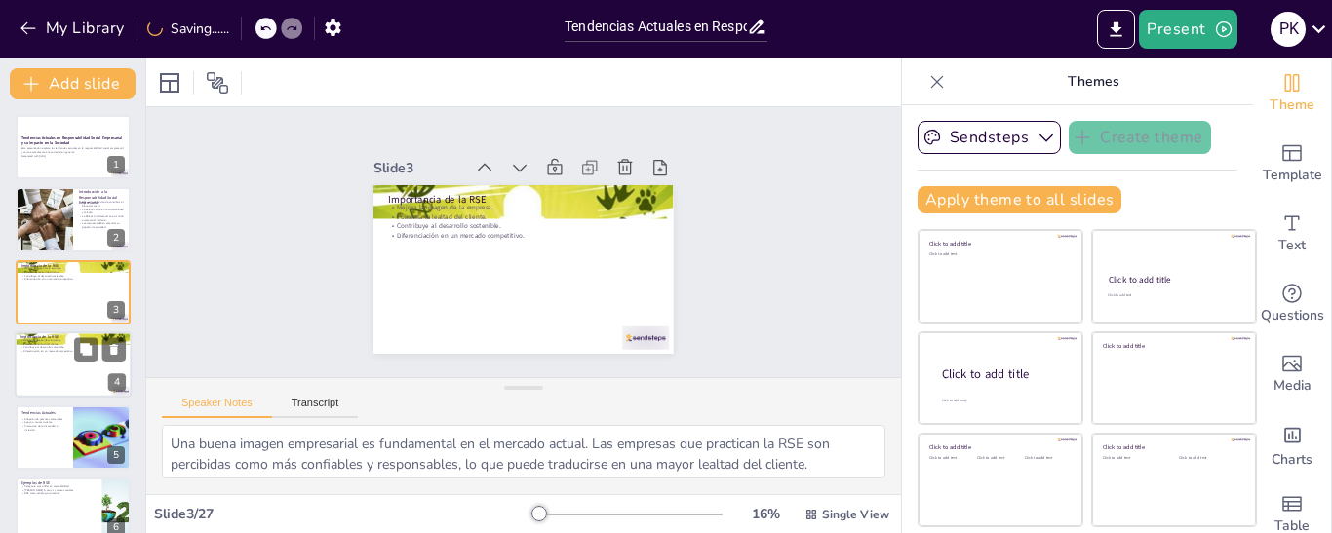
checkbox input "true"
click at [43, 383] on div at bounding box center [73, 364] width 117 height 66
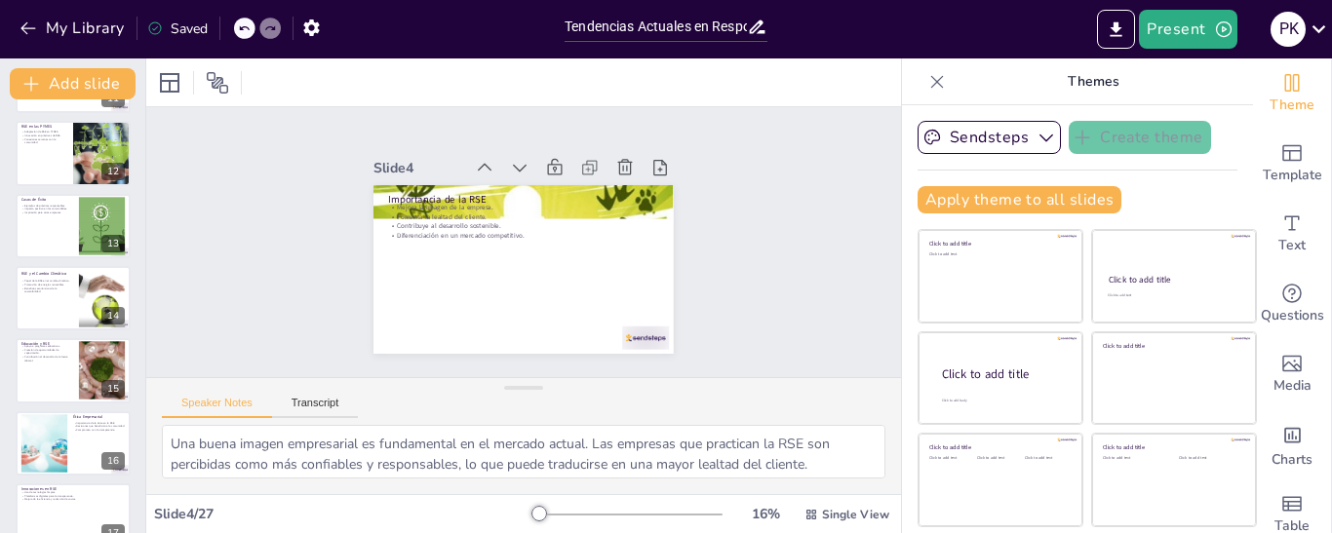
scroll to position [796, 0]
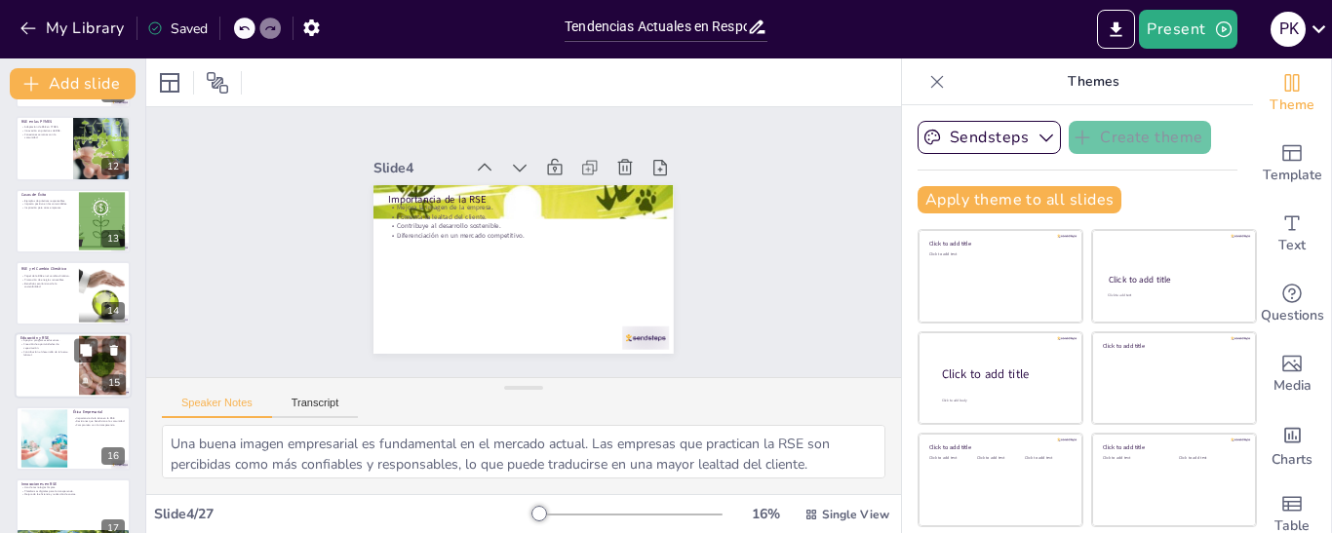
click at [41, 354] on p "Contribución al desarrollo de la fuerza laboral." at bounding box center [46, 353] width 53 height 7
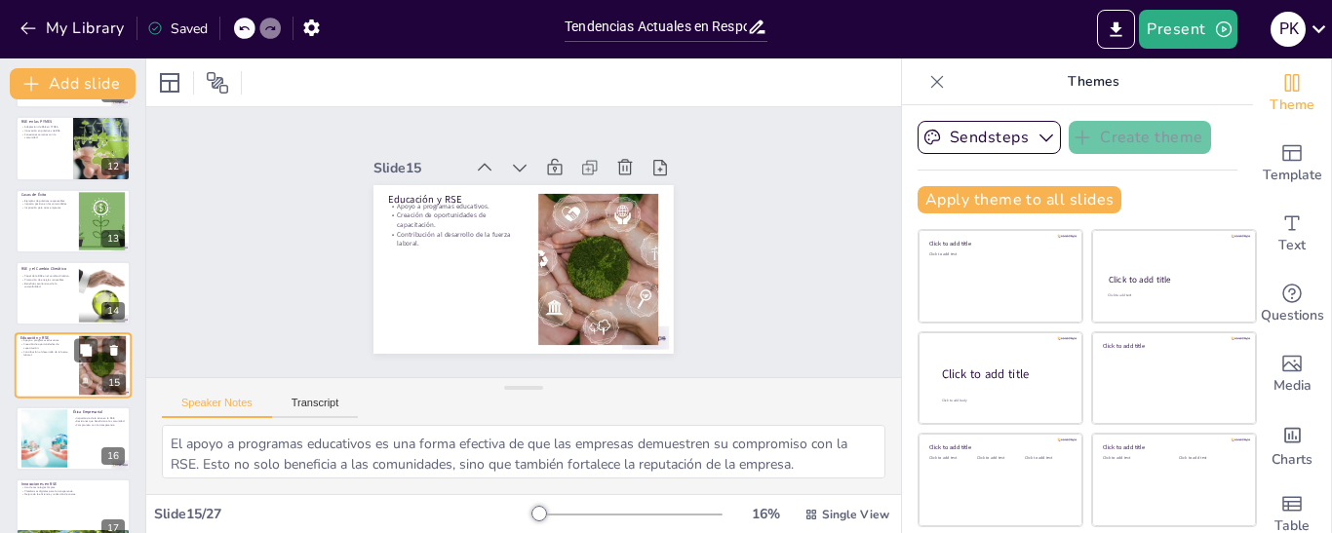
scroll to position [846, 0]
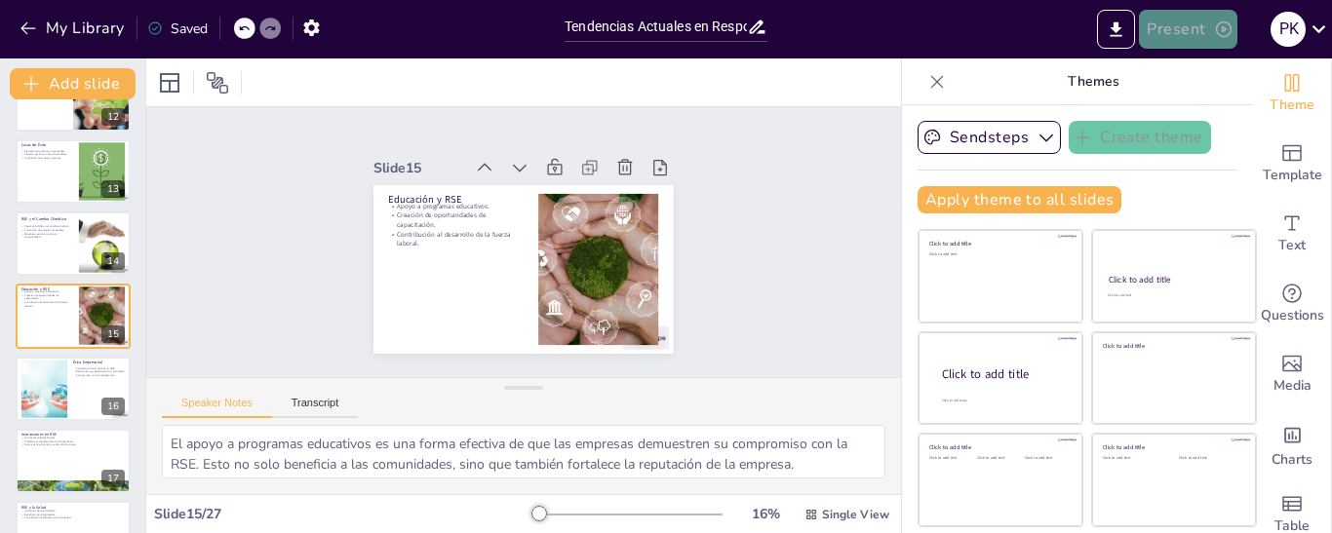
click at [1212, 34] on button "Present" at bounding box center [1187, 29] width 97 height 39
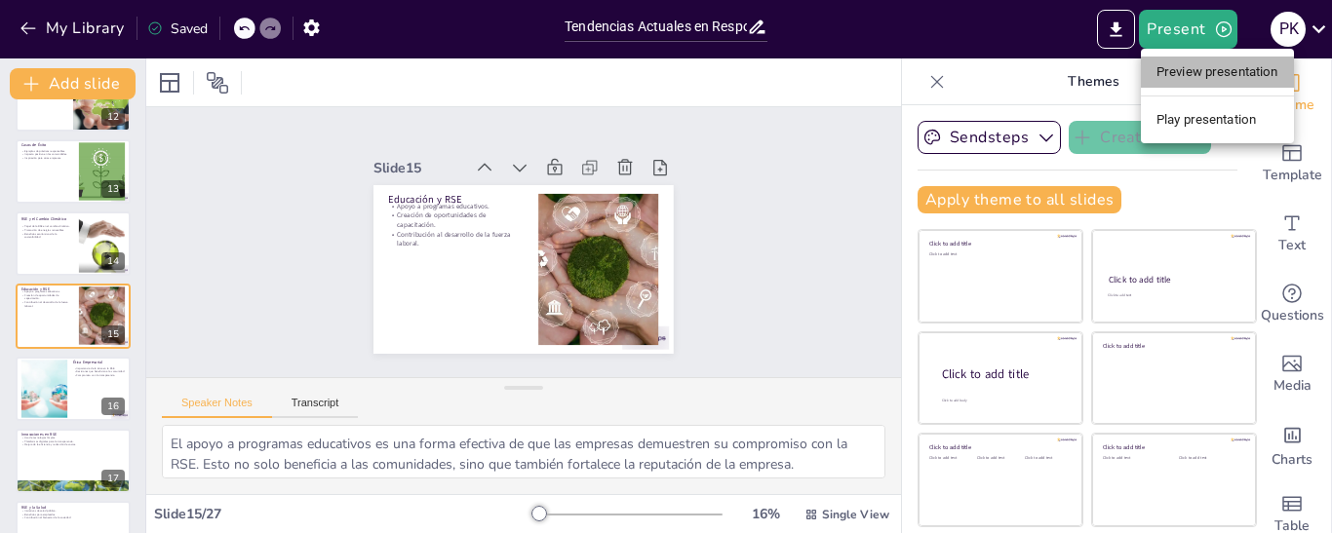
click at [1180, 79] on li "Preview presentation" at bounding box center [1216, 72] width 153 height 31
